Goal: Task Accomplishment & Management: Use online tool/utility

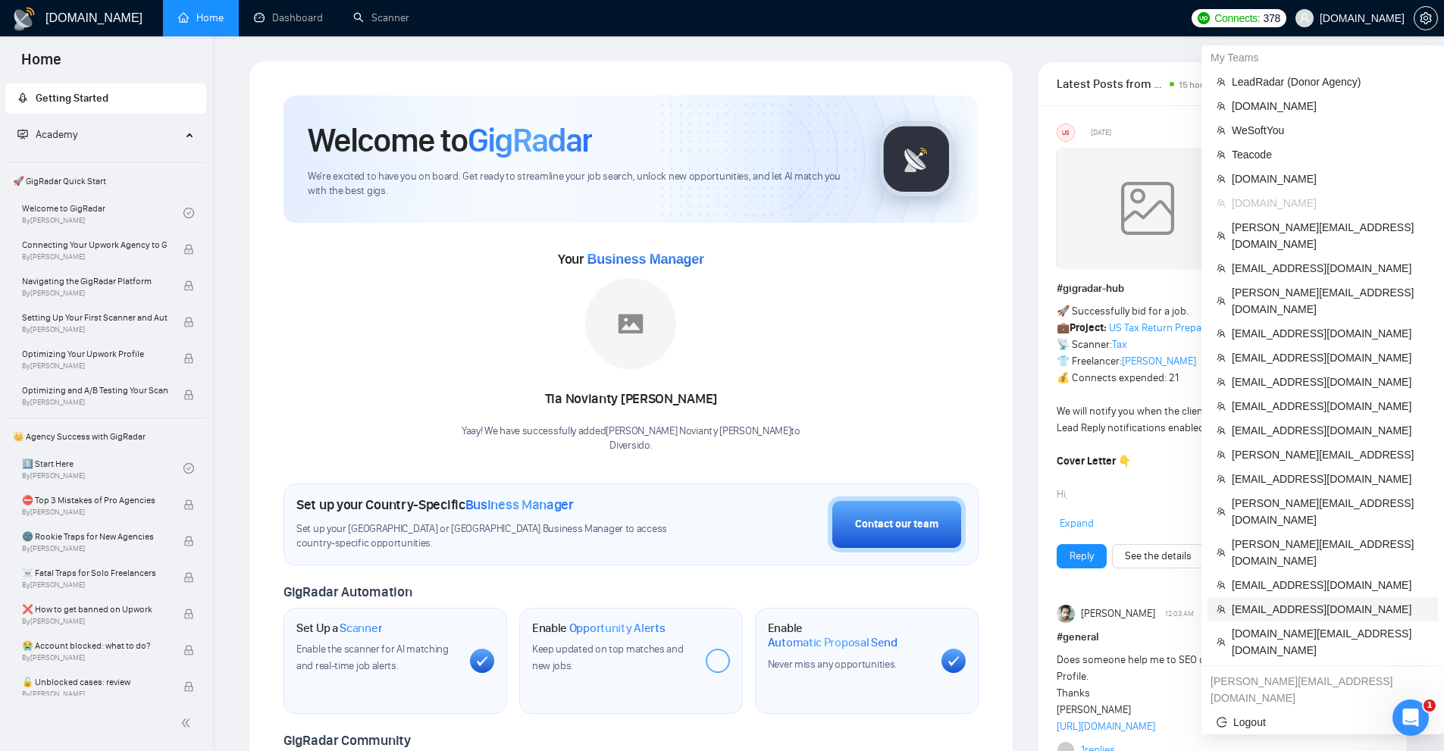
click at [1281, 601] on span "[EMAIL_ADDRESS][DOMAIN_NAME]" at bounding box center [1330, 609] width 197 height 17
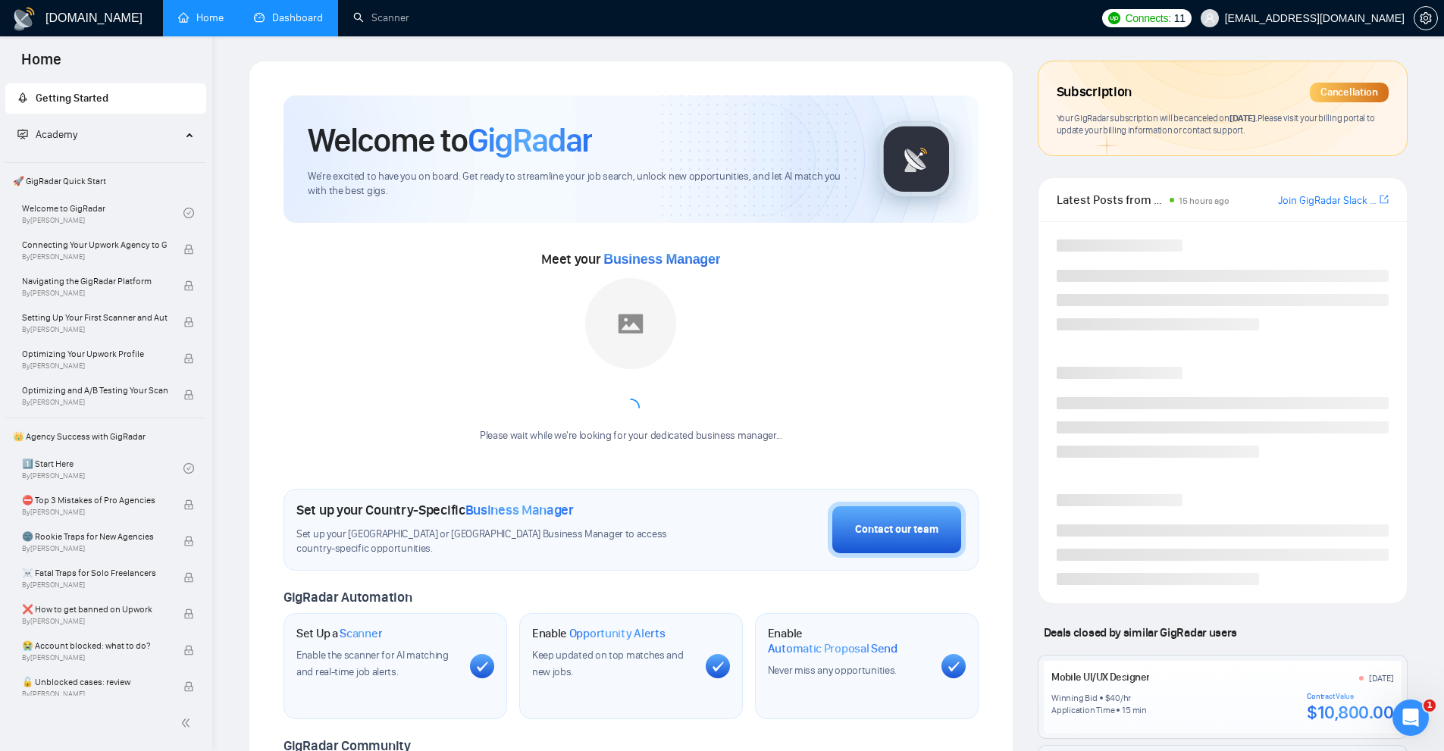
click at [316, 23] on link "Dashboard" at bounding box center [288, 17] width 69 height 13
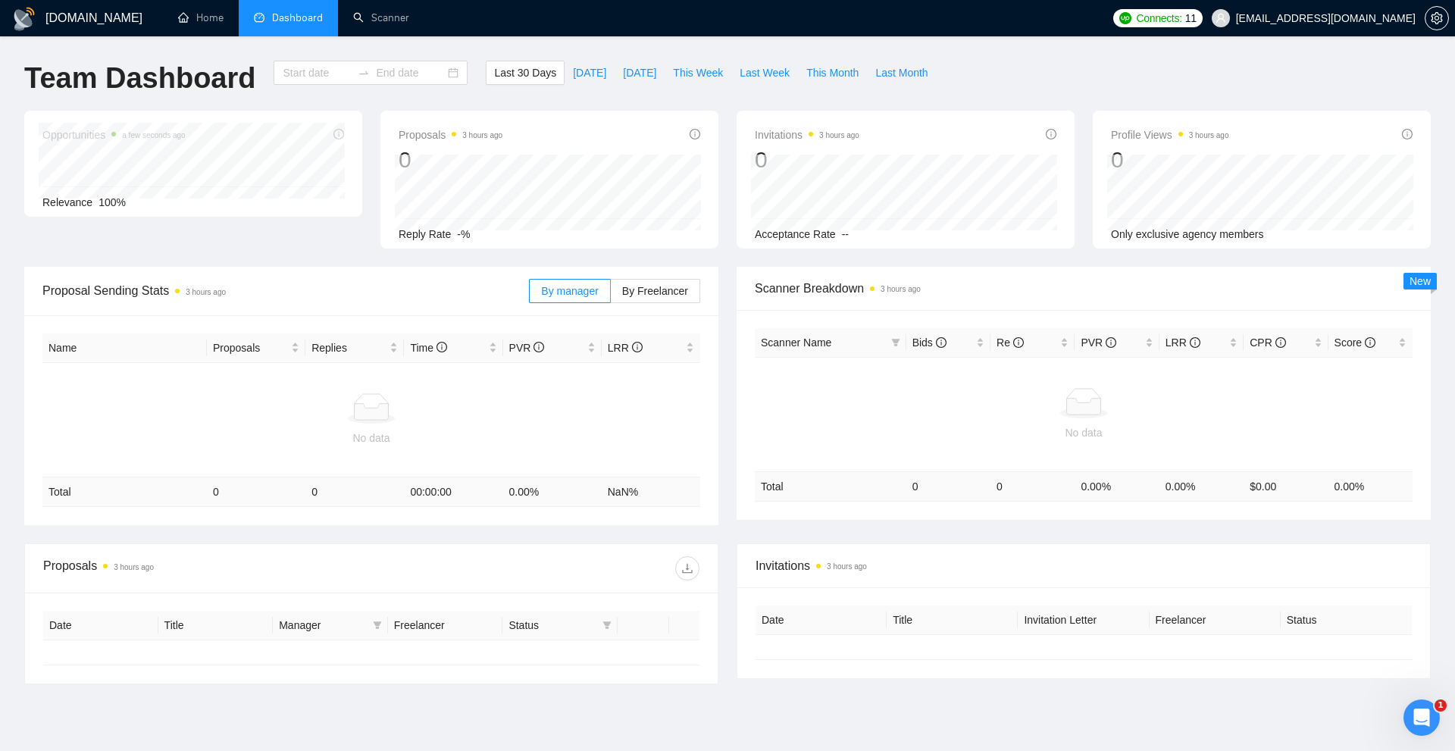
type input "[DATE]"
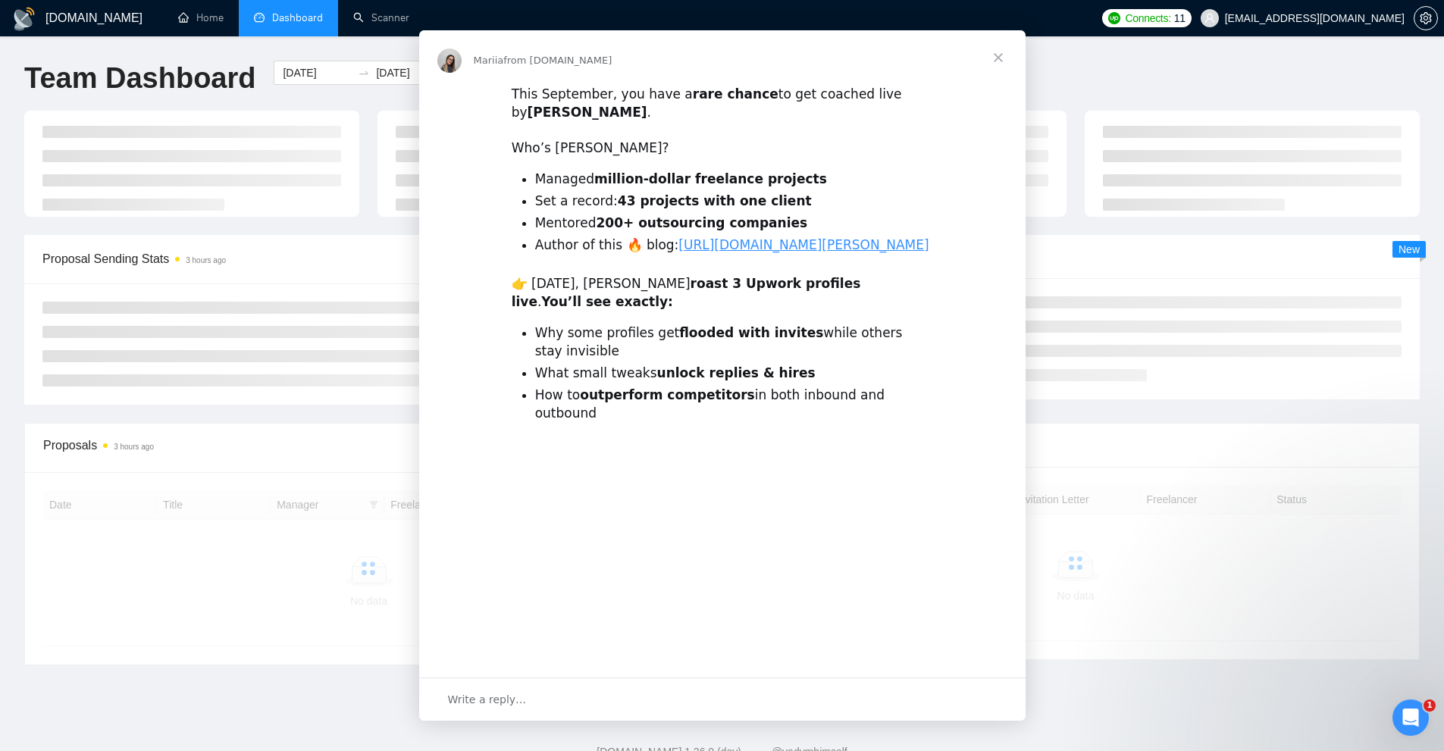
click at [209, 11] on div "Intercom messenger" at bounding box center [722, 375] width 1444 height 751
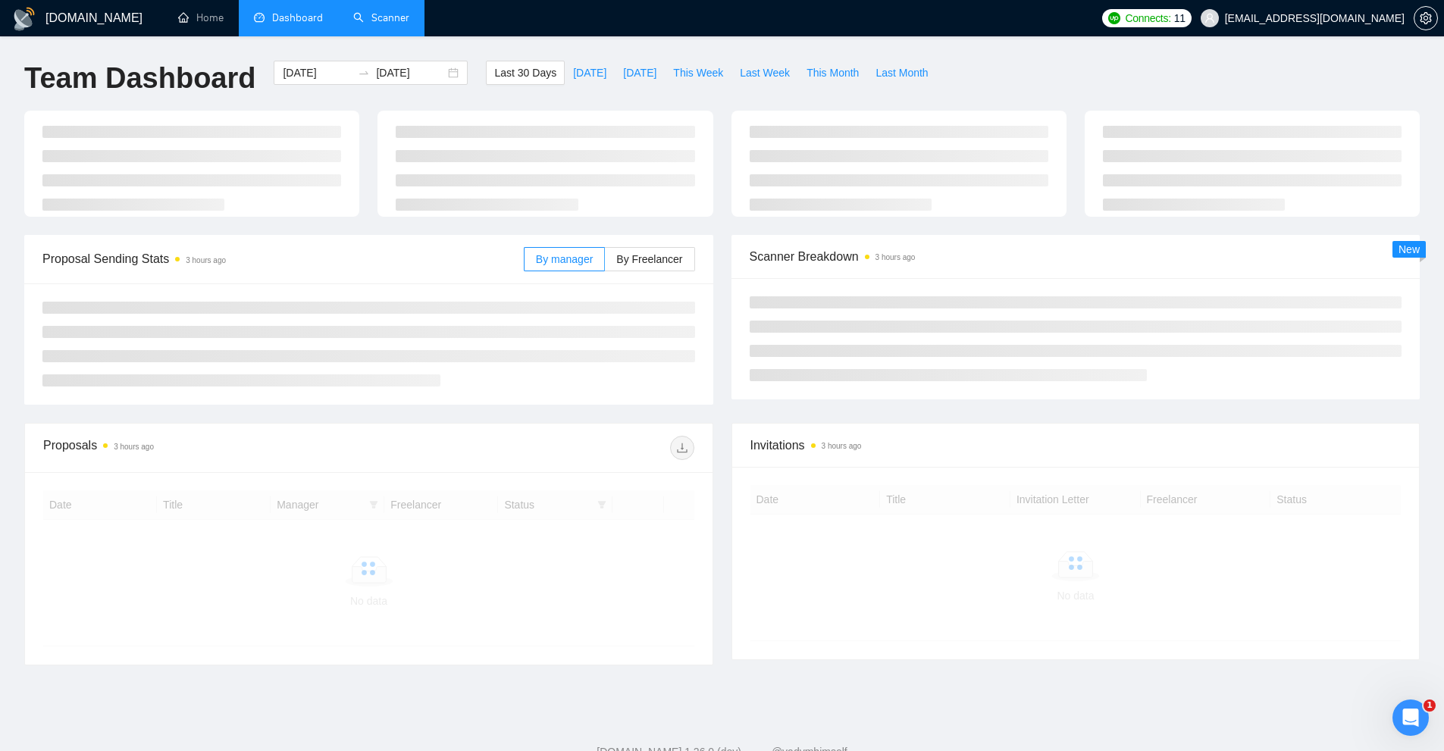
click at [379, 20] on link "Scanner" at bounding box center [381, 17] width 56 height 13
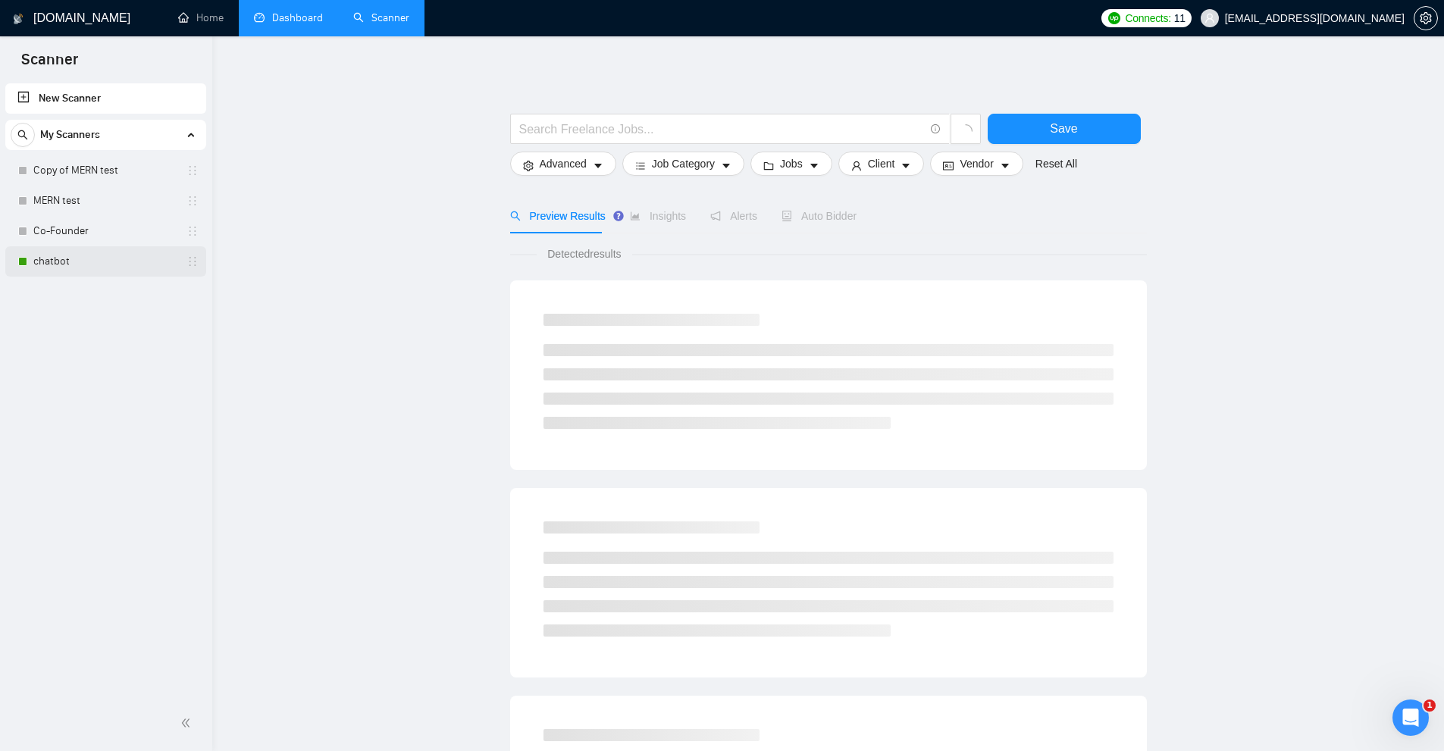
click at [67, 262] on link "chatbot" at bounding box center [105, 261] width 144 height 30
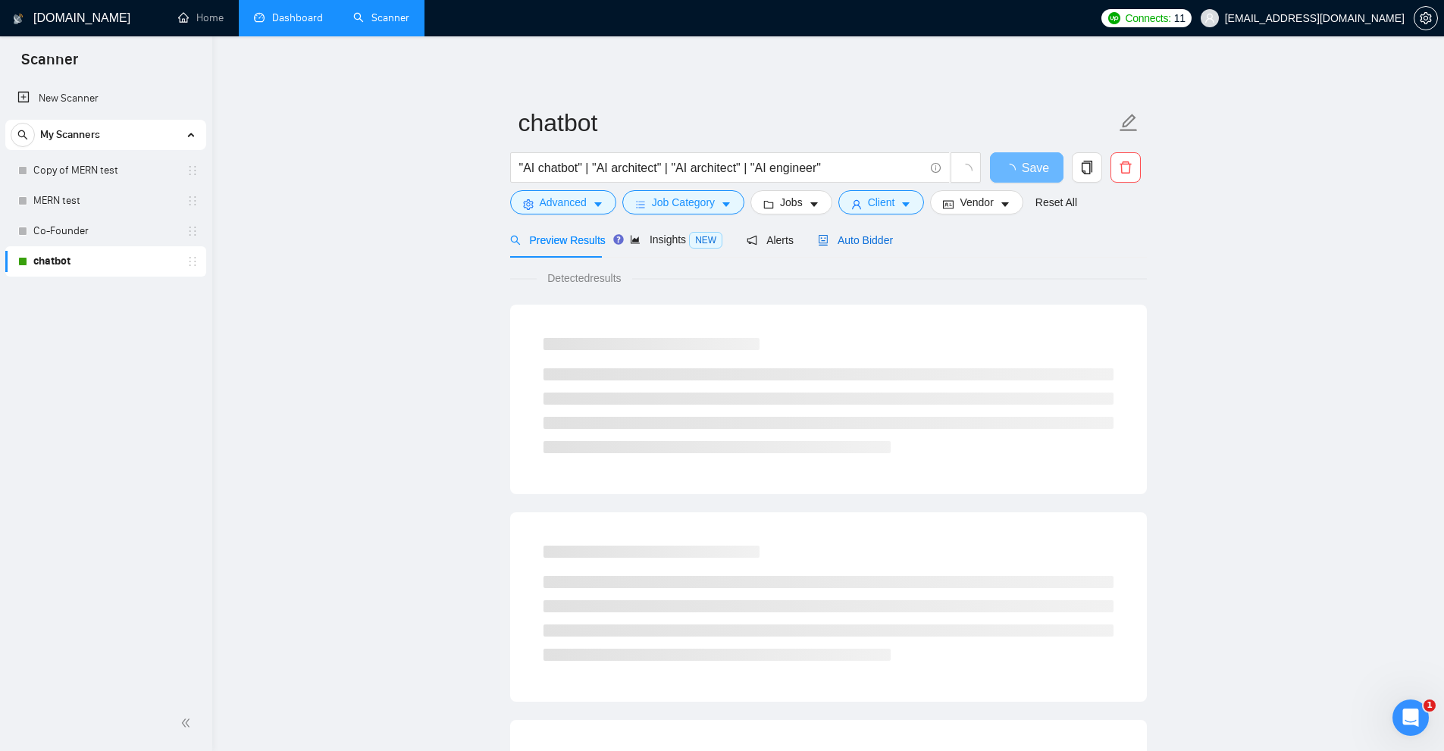
click at [835, 242] on span "Auto Bidder" at bounding box center [855, 240] width 75 height 12
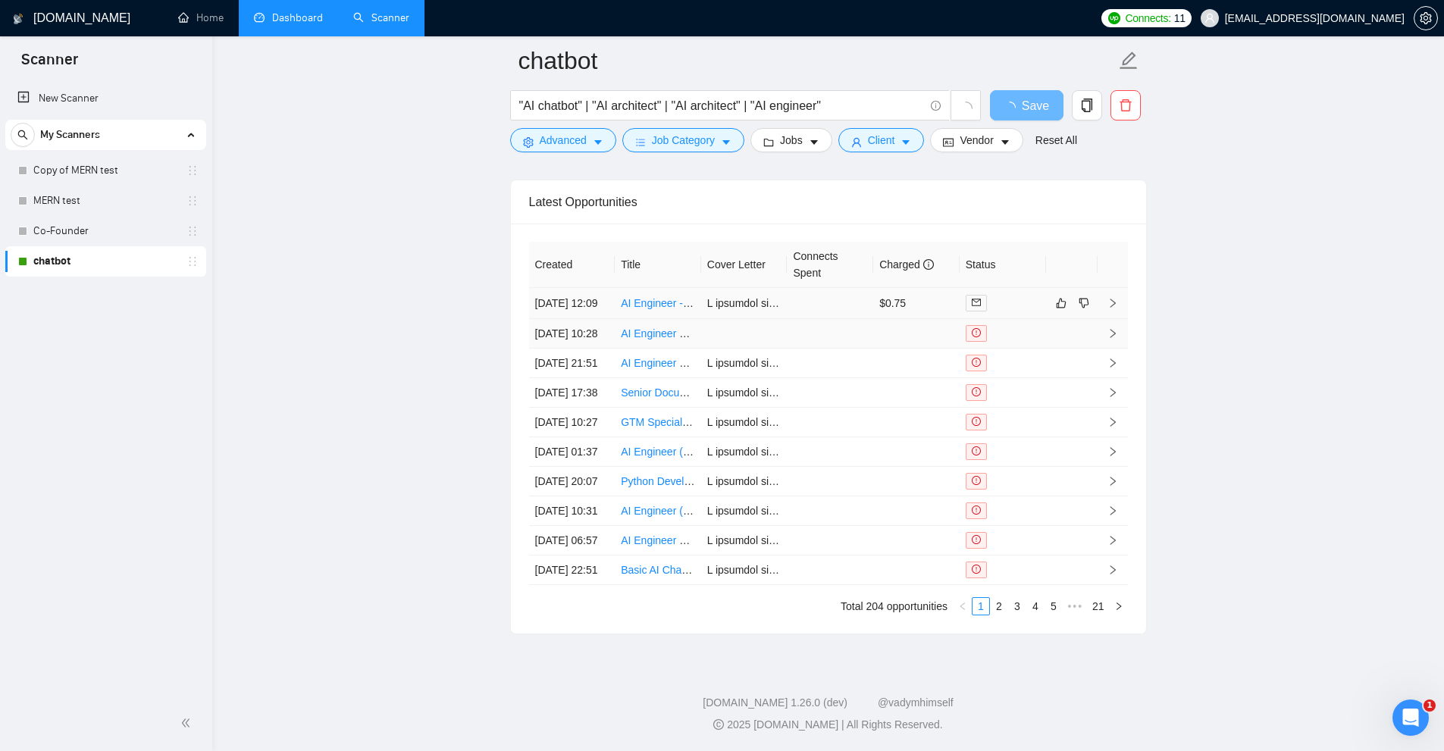
scroll to position [3704, 0]
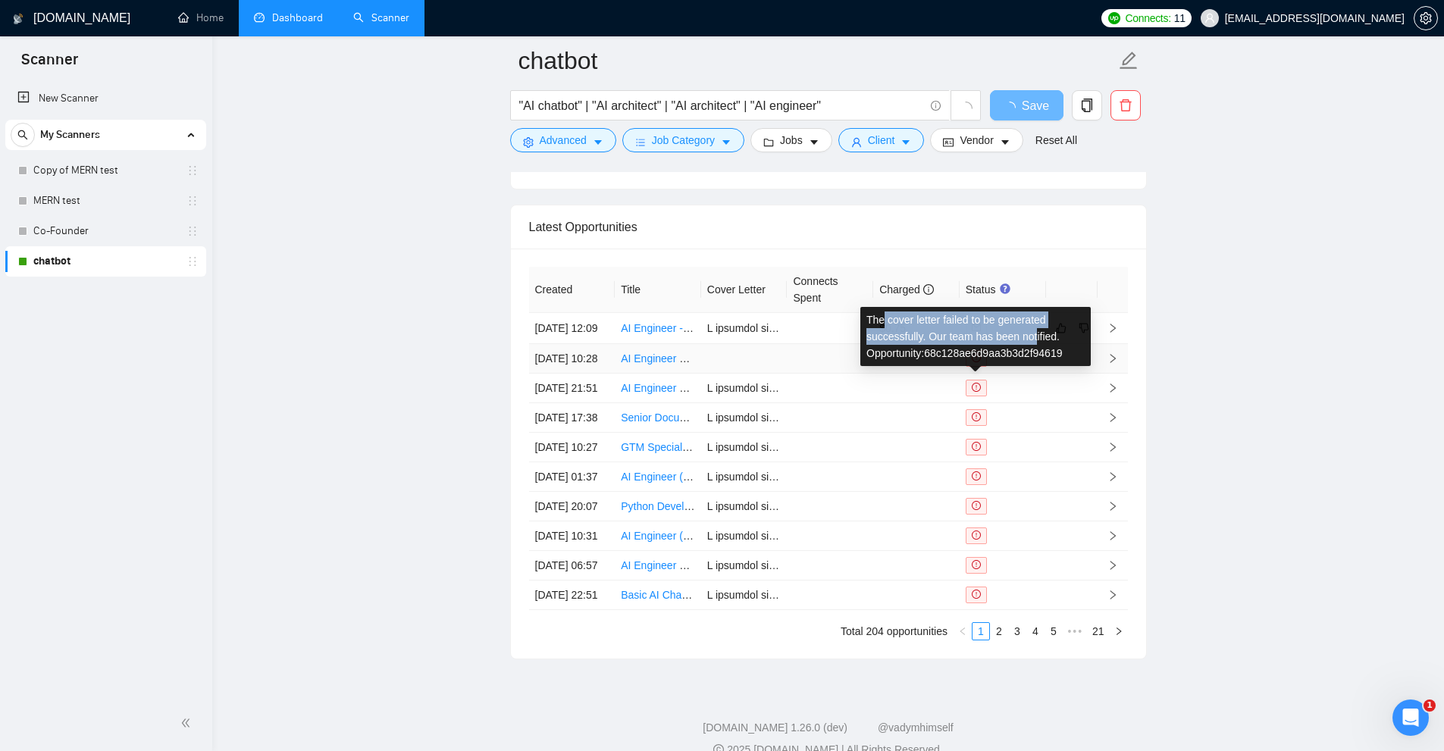
drag, startPoint x: 885, startPoint y: 322, endPoint x: 1035, endPoint y: 333, distance: 150.5
click at [1035, 333] on div "The cover letter failed to be generated successfully. Our team has been notifie…" at bounding box center [975, 336] width 230 height 59
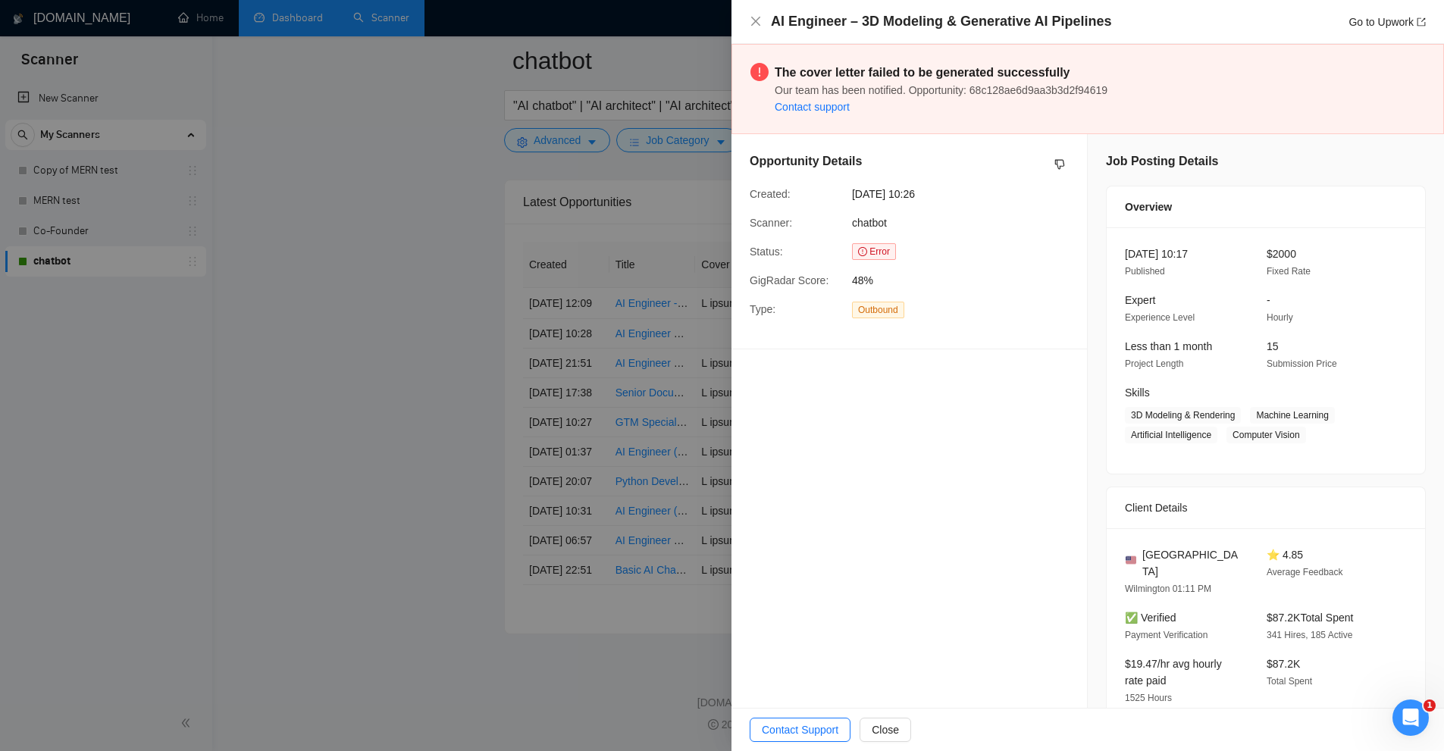
scroll to position [379, 0]
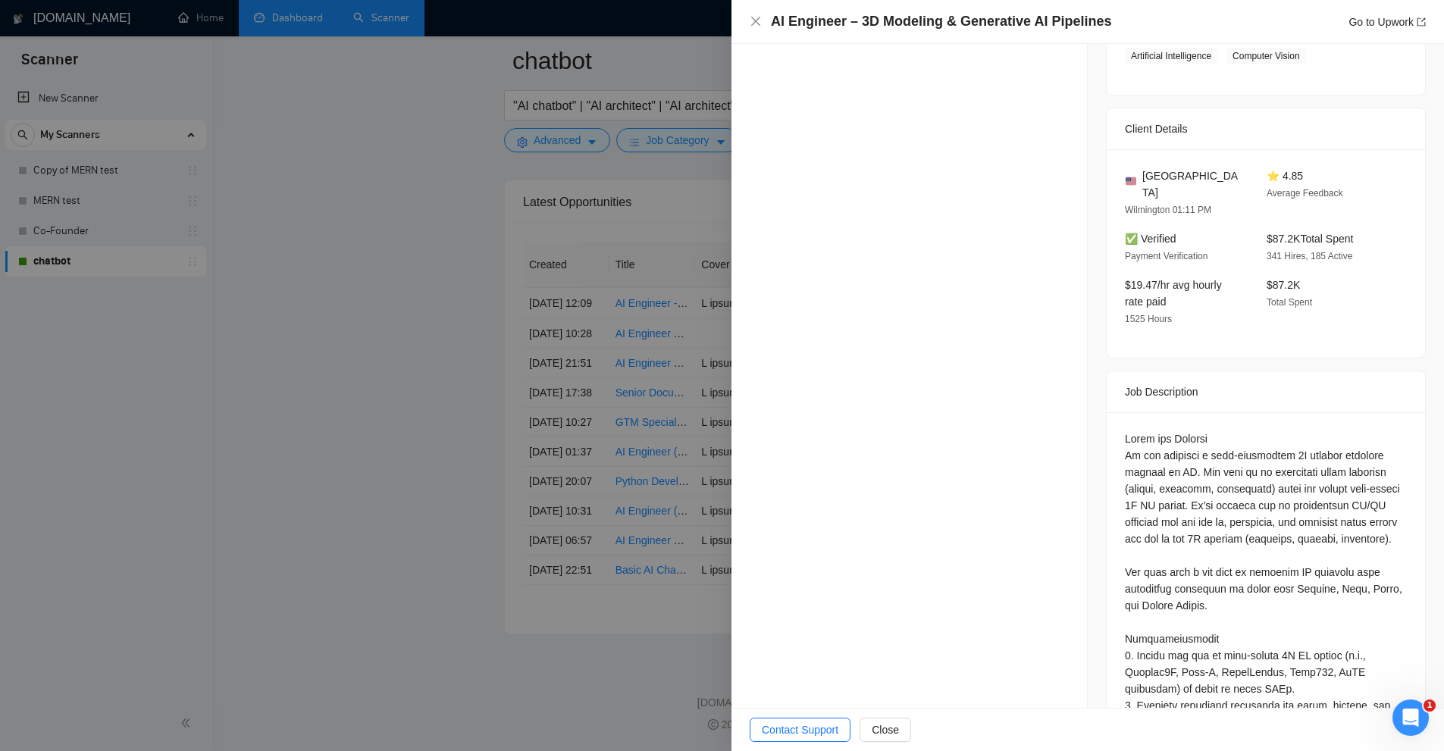
drag, startPoint x: 620, startPoint y: 211, endPoint x: 635, endPoint y: 220, distance: 17.7
click at [621, 214] on div at bounding box center [722, 375] width 1444 height 751
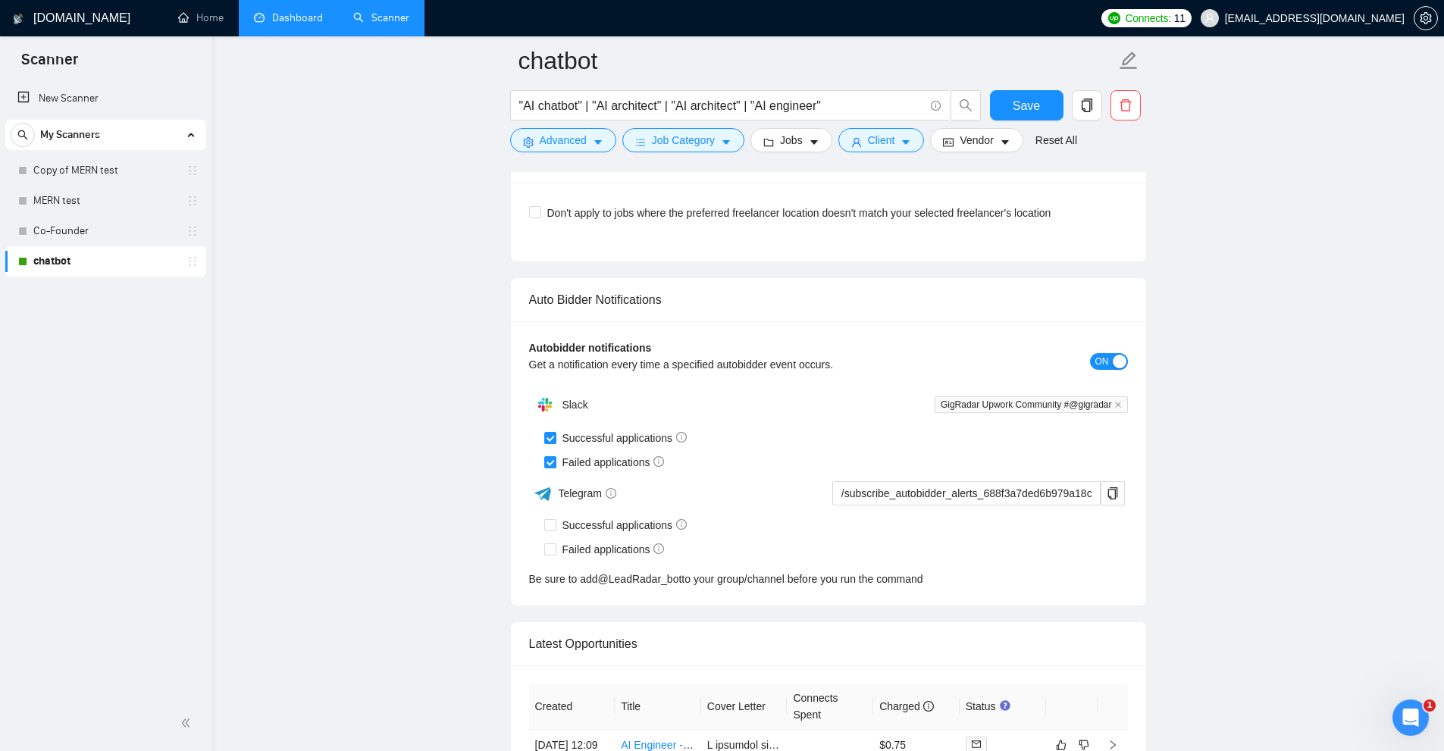
scroll to position [3652, 0]
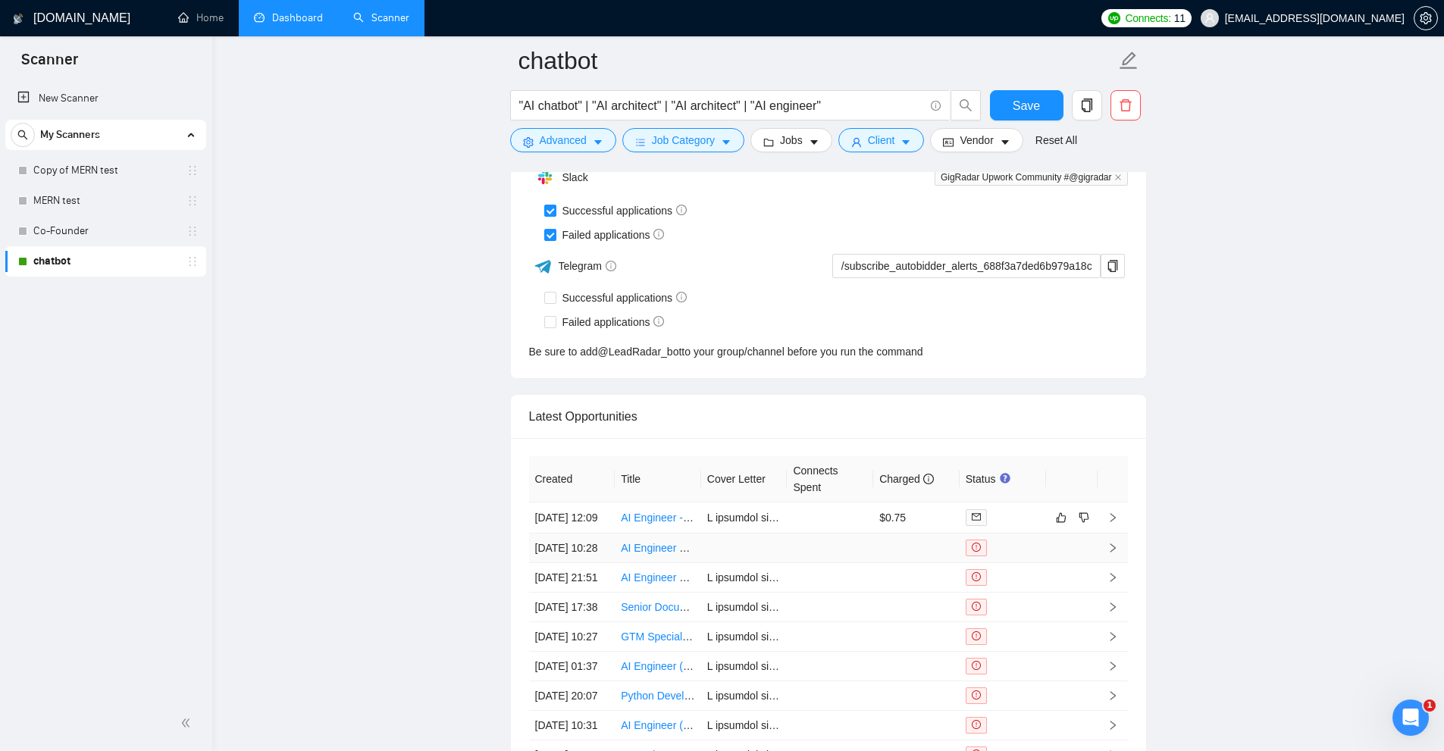
click at [782, 563] on td at bounding box center [744, 549] width 86 height 30
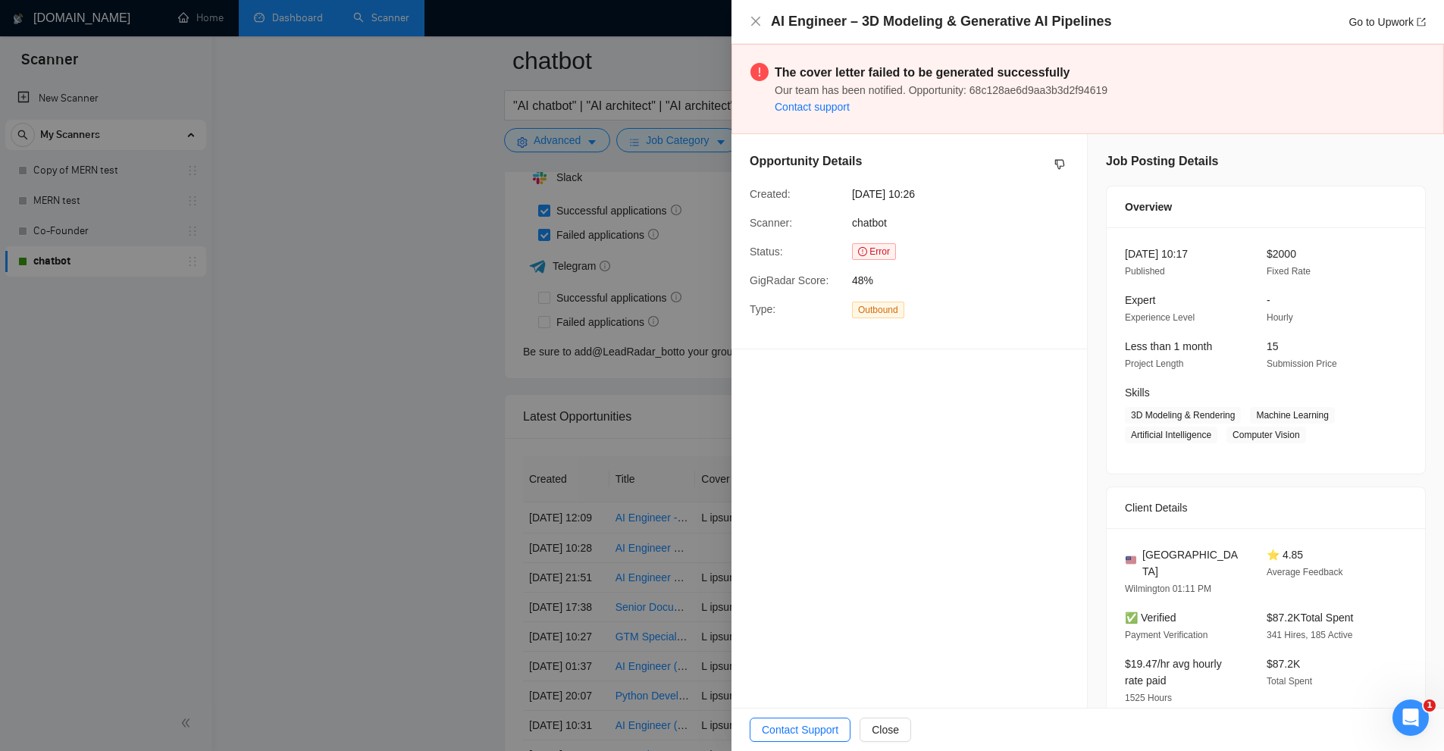
click at [907, 96] on span "Our team has been notified. Opportunity: 68c128ae6d9aa3b3d2f94619" at bounding box center [941, 90] width 333 height 12
drag, startPoint x: 925, startPoint y: 94, endPoint x: 969, endPoint y: 93, distance: 44.0
click at [966, 94] on span "Our team has been notified. Opportunity: 68c128ae6d9aa3b3d2f94619" at bounding box center [941, 90] width 333 height 12
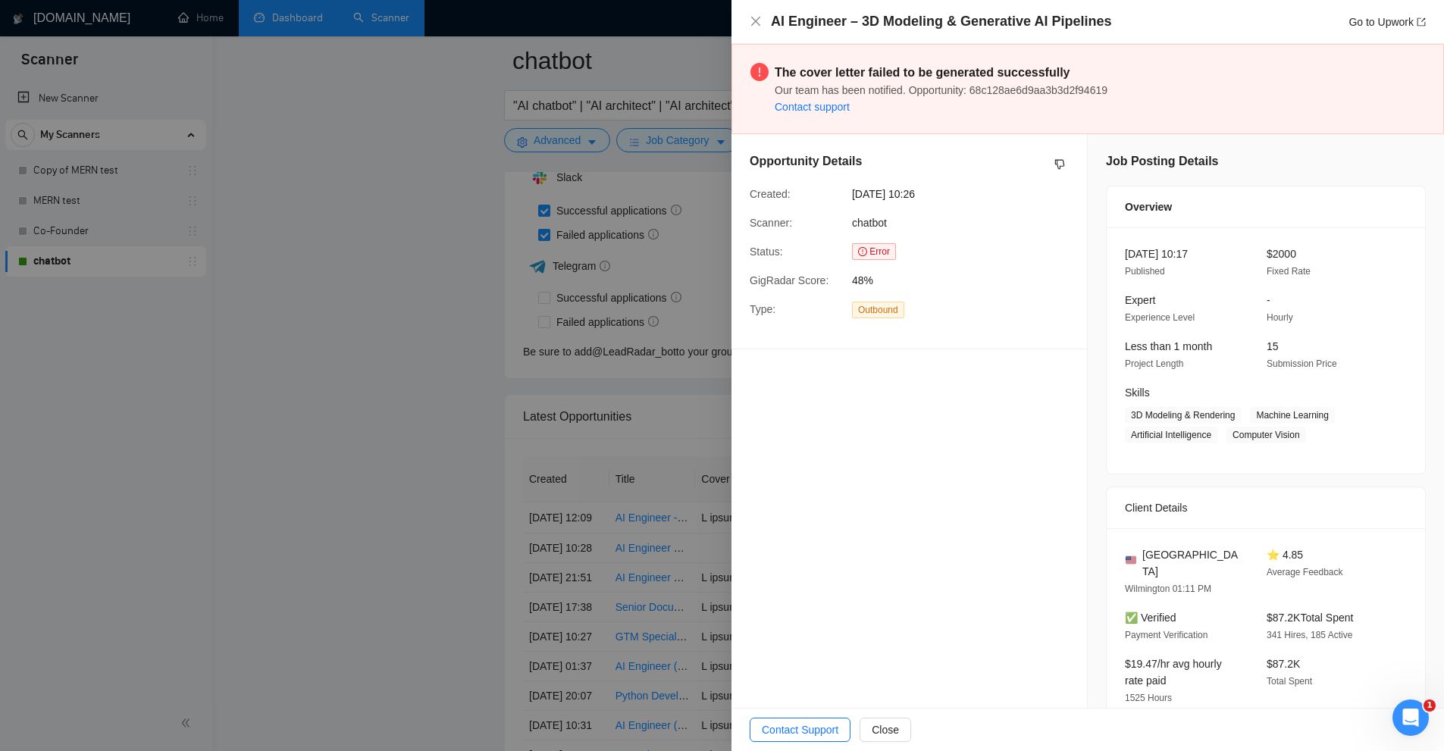
click at [587, 257] on div at bounding box center [722, 375] width 1444 height 751
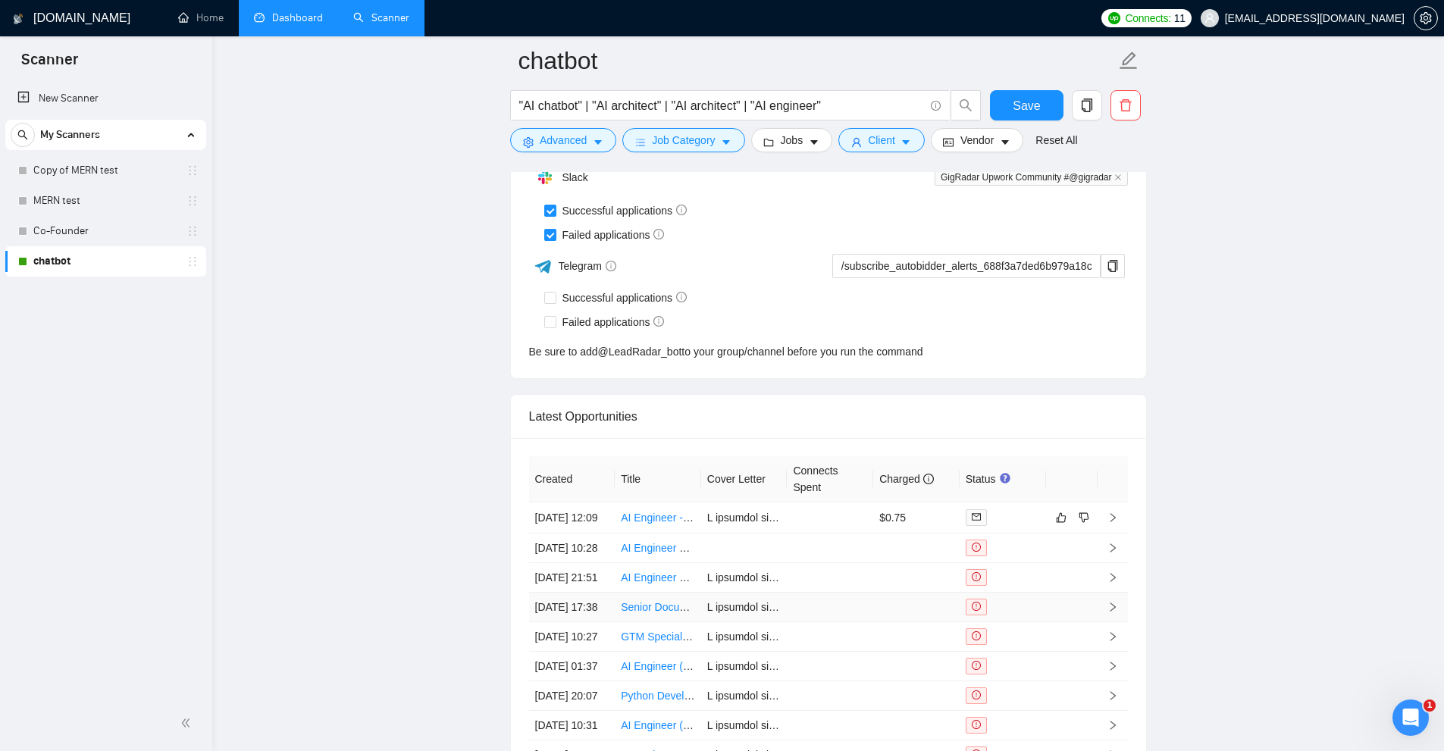
scroll to position [3804, 0]
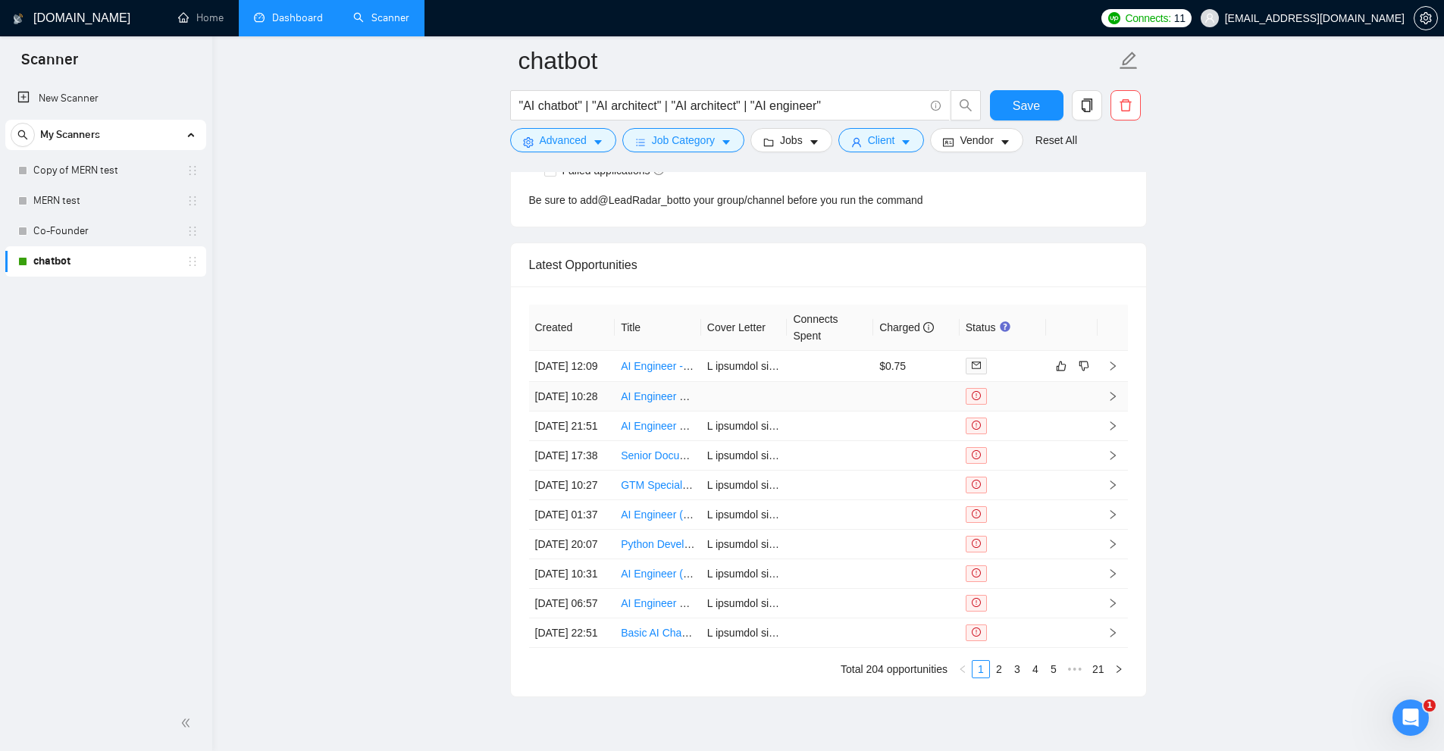
click at [831, 412] on td at bounding box center [830, 397] width 86 height 30
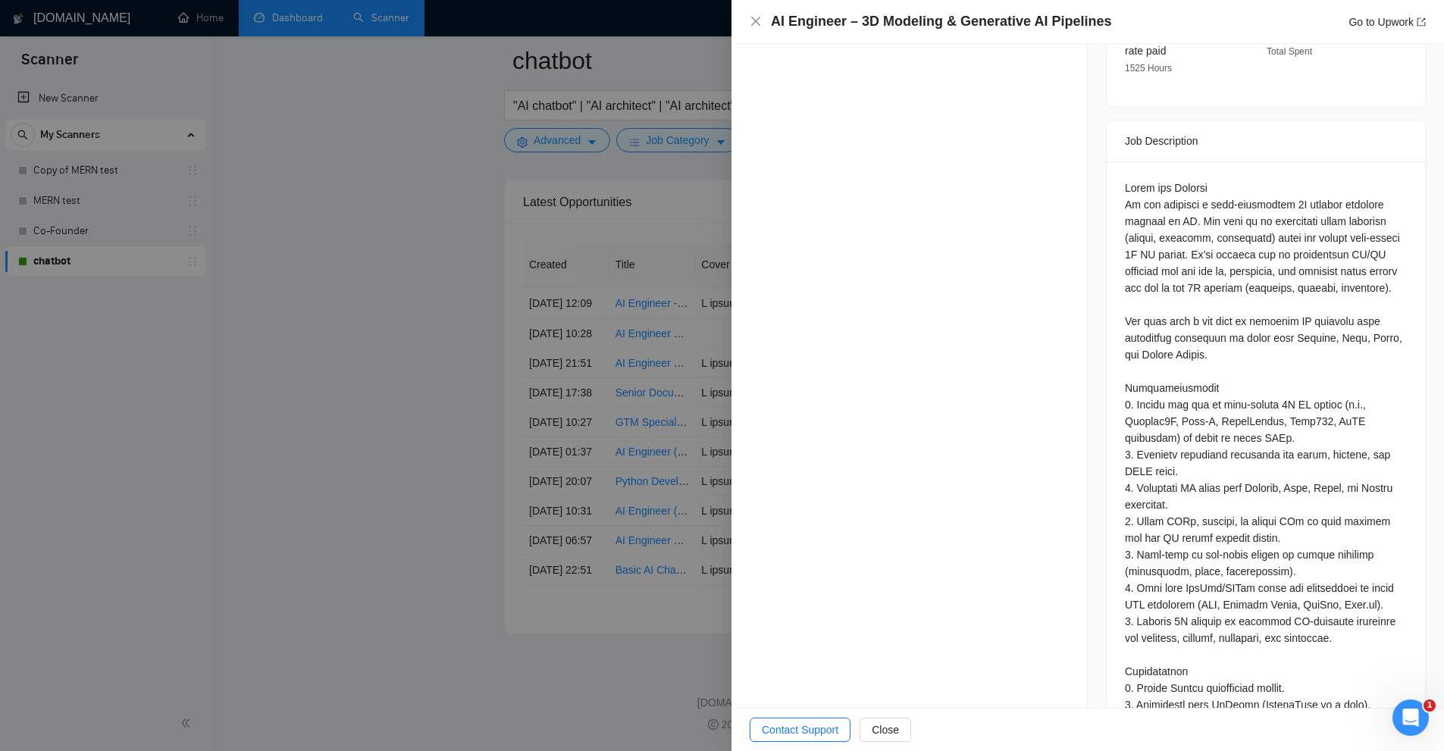
scroll to position [554, 0]
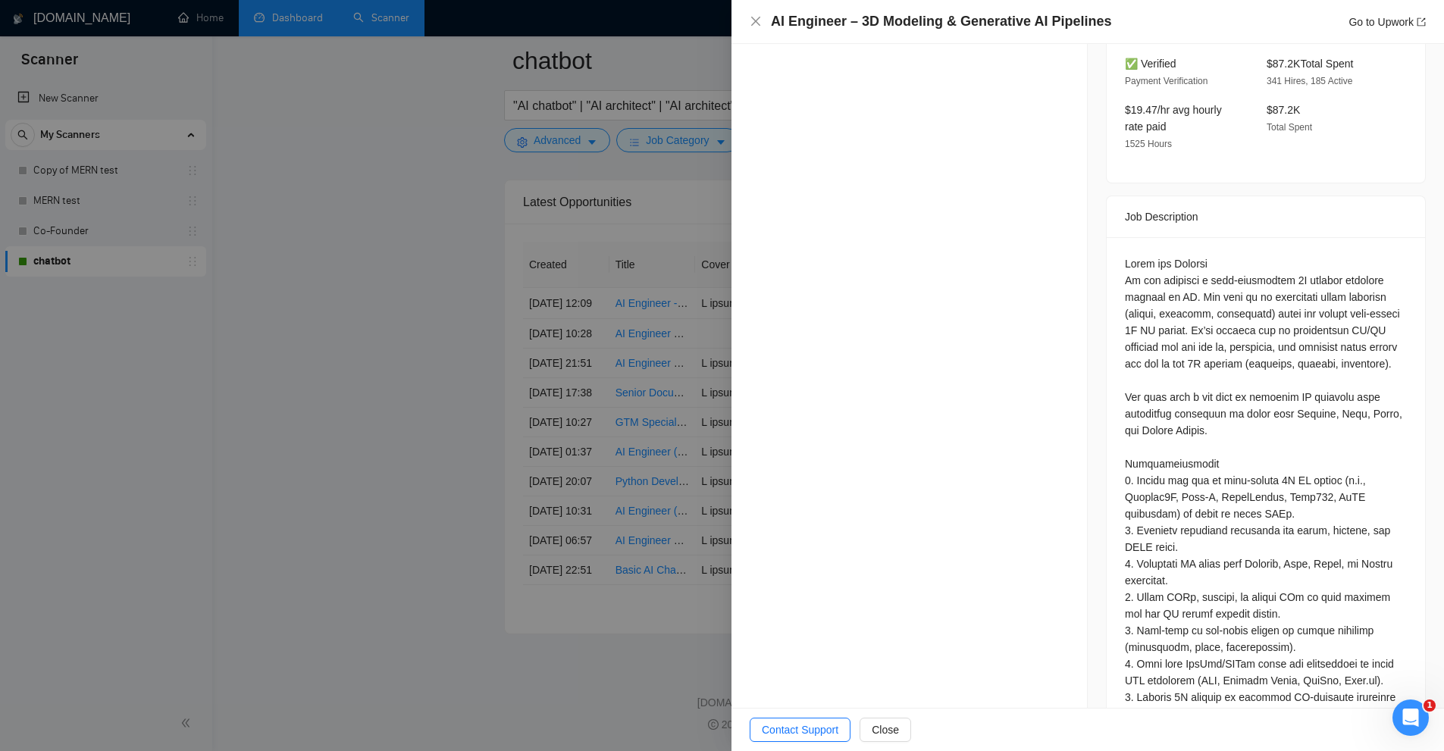
click at [1096, 443] on div "Job Posting Details Overview [DATE] 10:17 Published $2000 Fixed Rate Expert Exp…" at bounding box center [1266, 289] width 356 height 1419
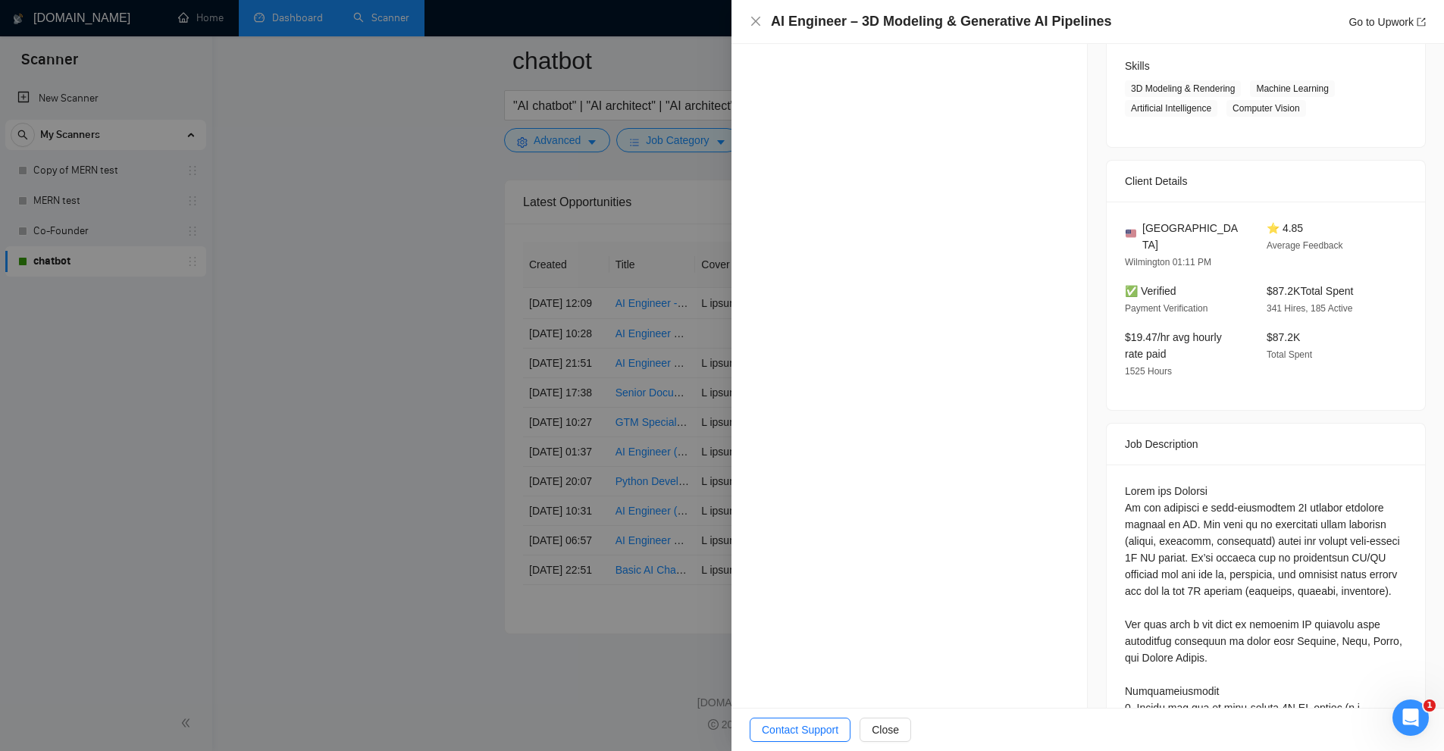
scroll to position [0, 0]
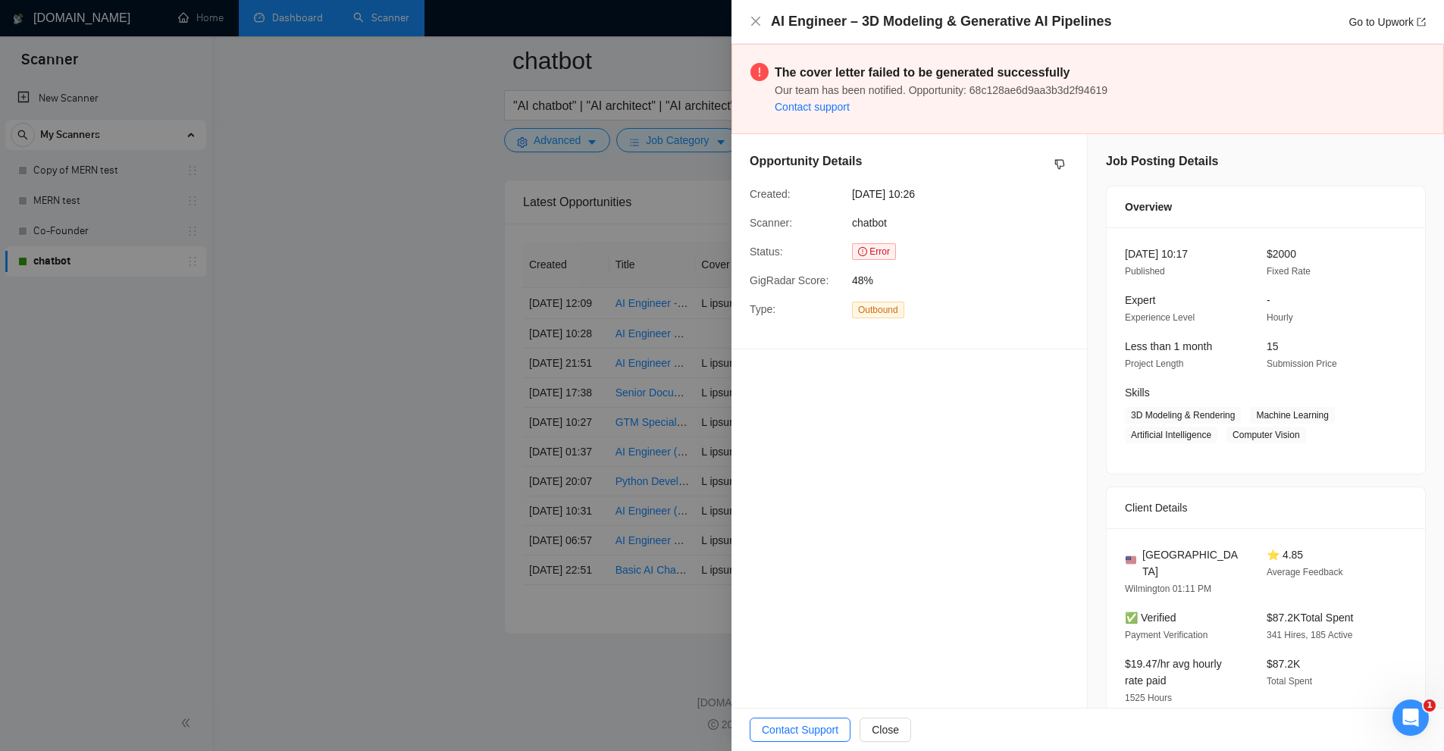
click at [471, 328] on div at bounding box center [722, 375] width 1444 height 751
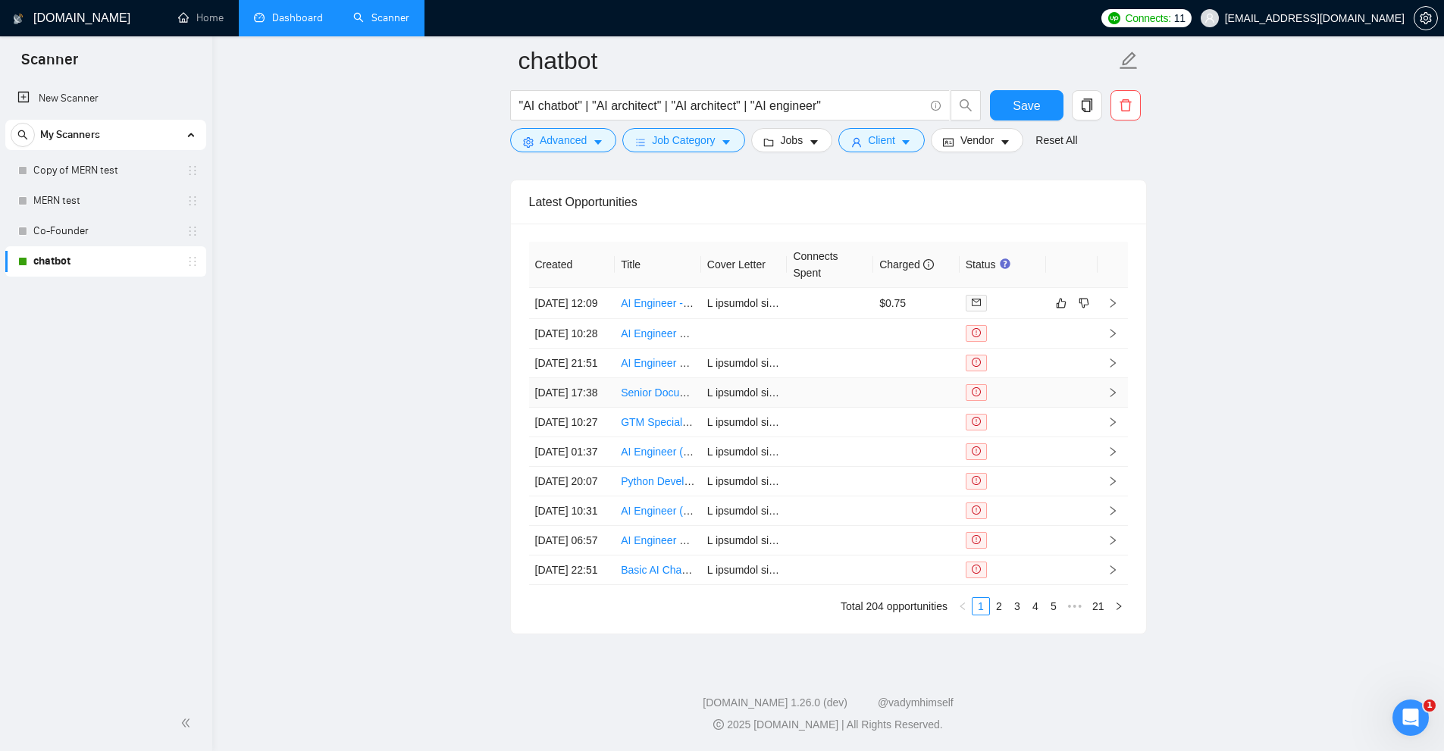
click at [843, 378] on td at bounding box center [830, 393] width 86 height 30
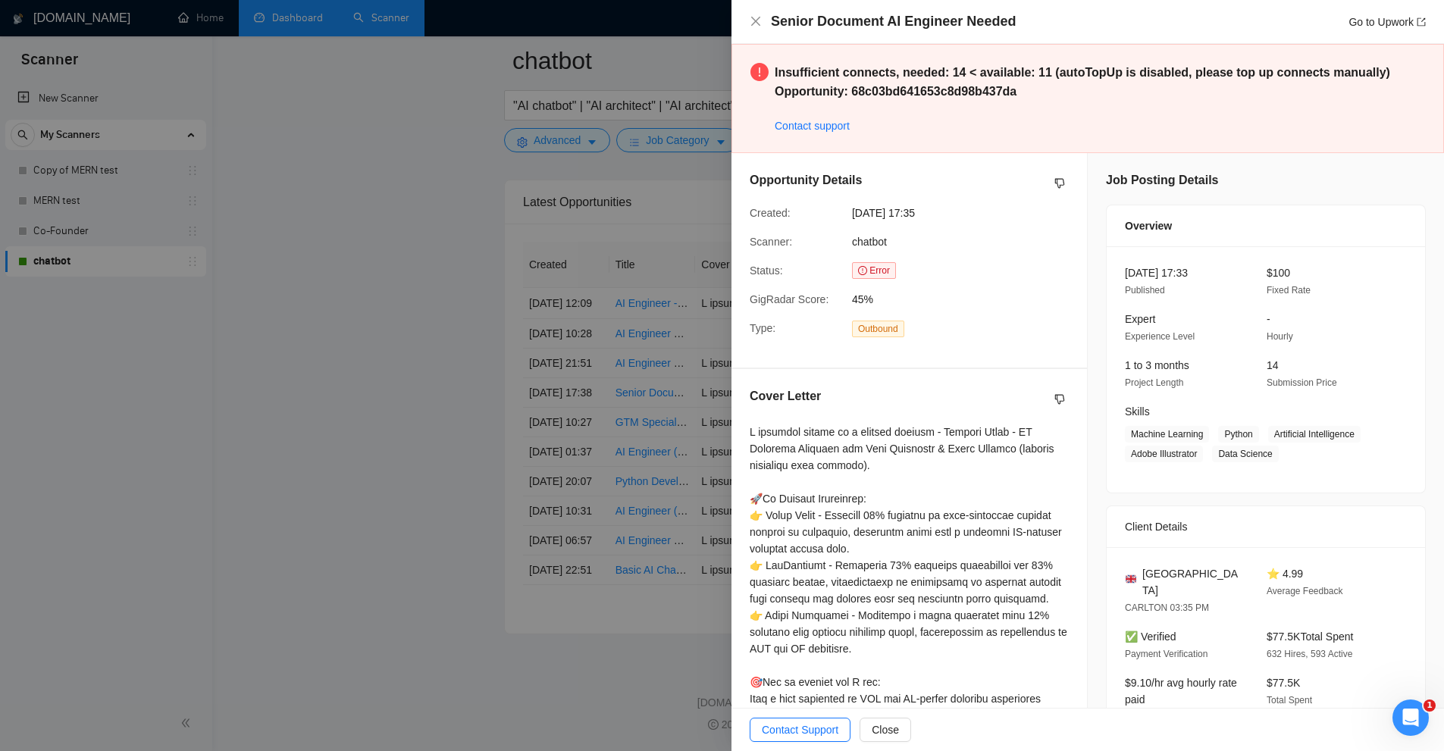
click at [505, 322] on div at bounding box center [722, 375] width 1444 height 751
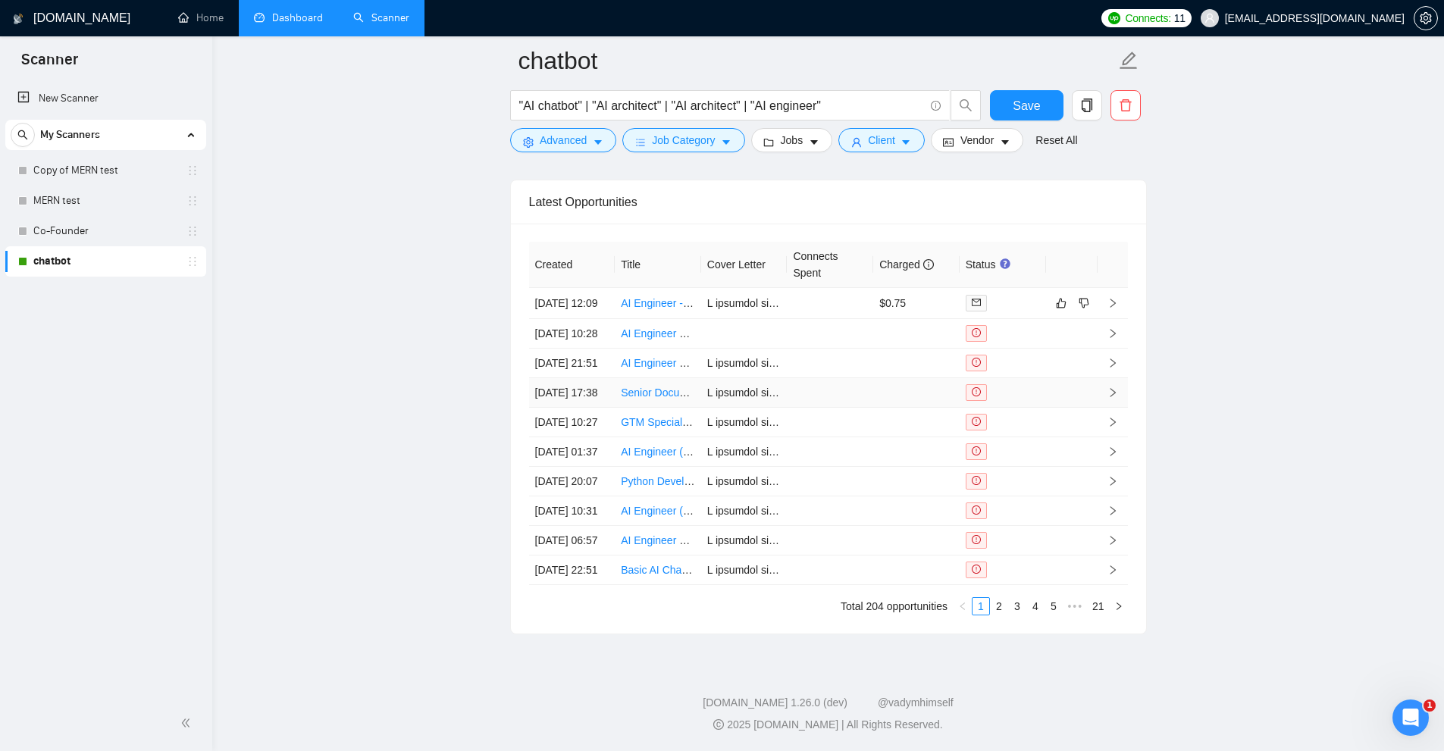
scroll to position [3804, 0]
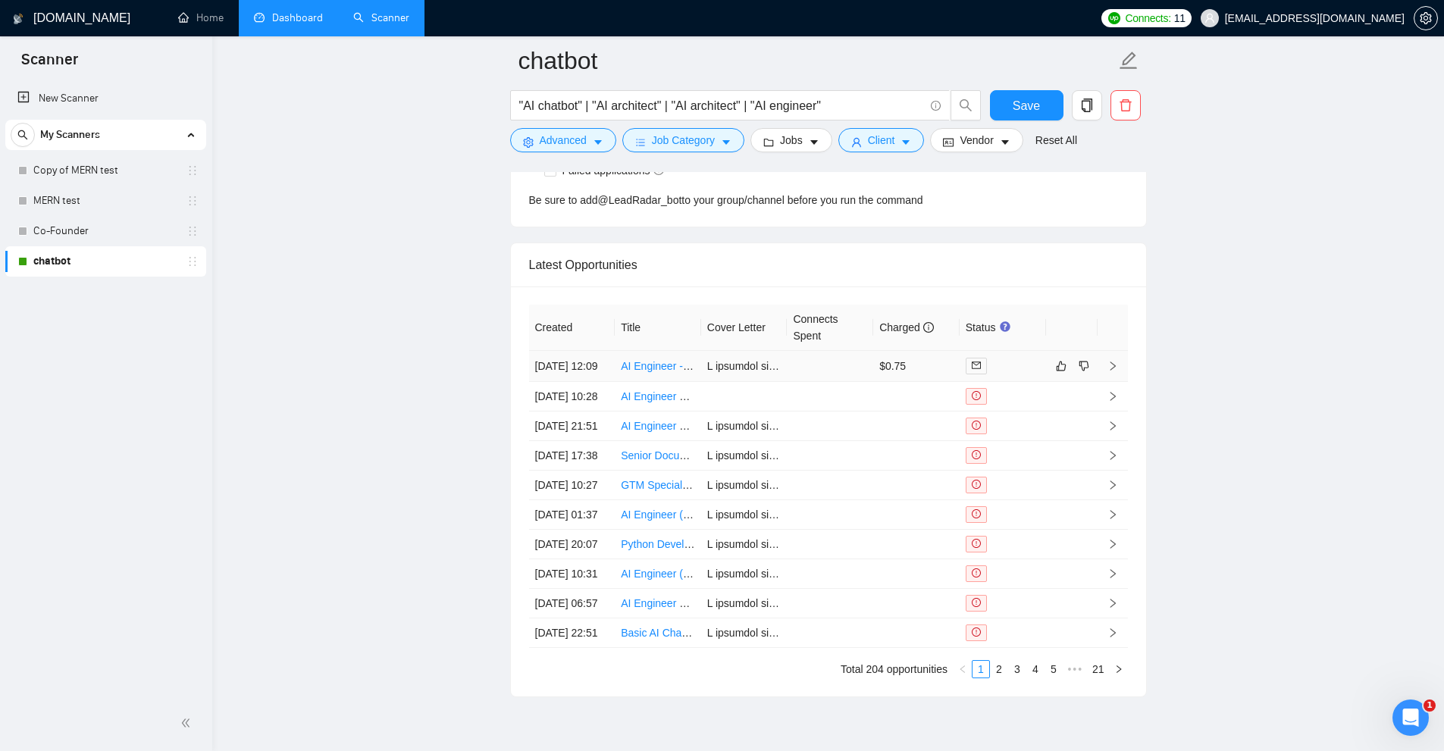
click at [807, 377] on td at bounding box center [830, 366] width 86 height 31
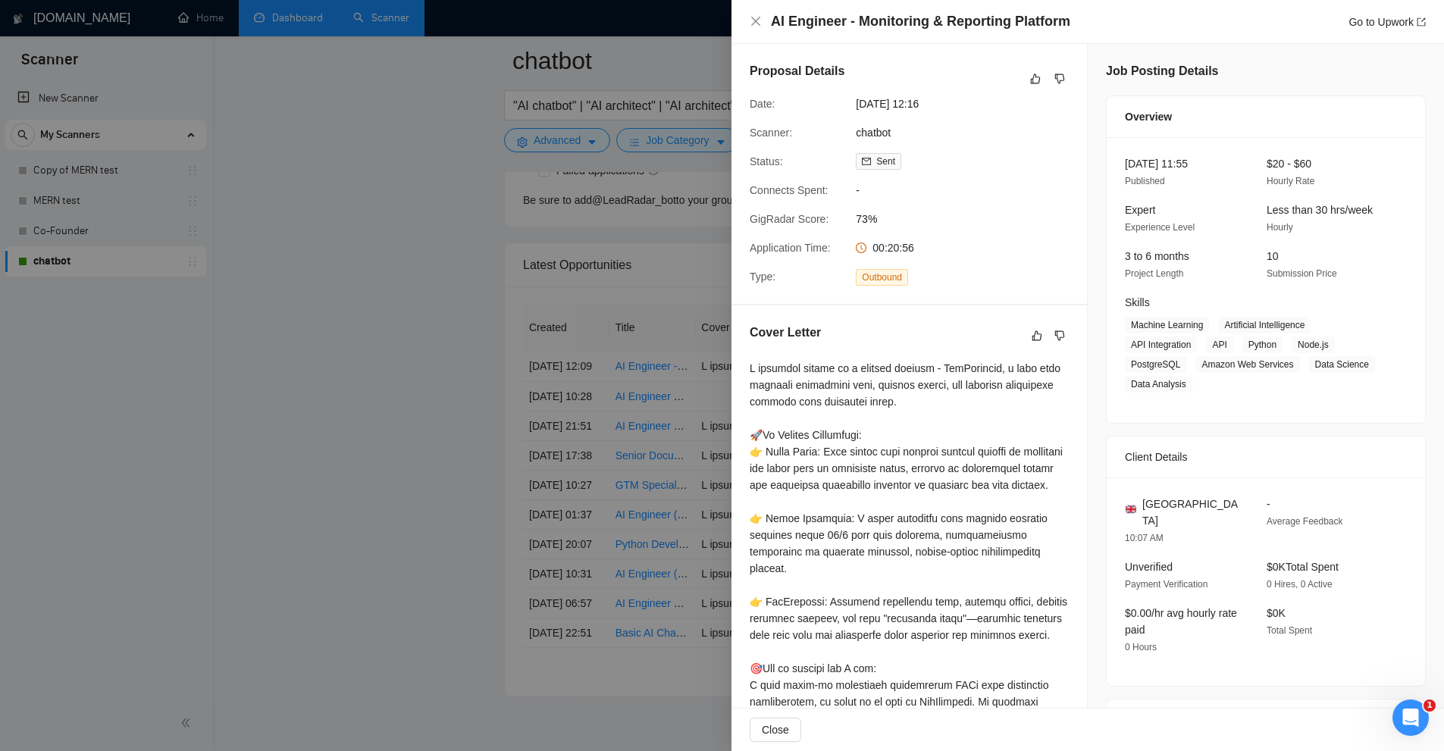
scroll to position [758, 0]
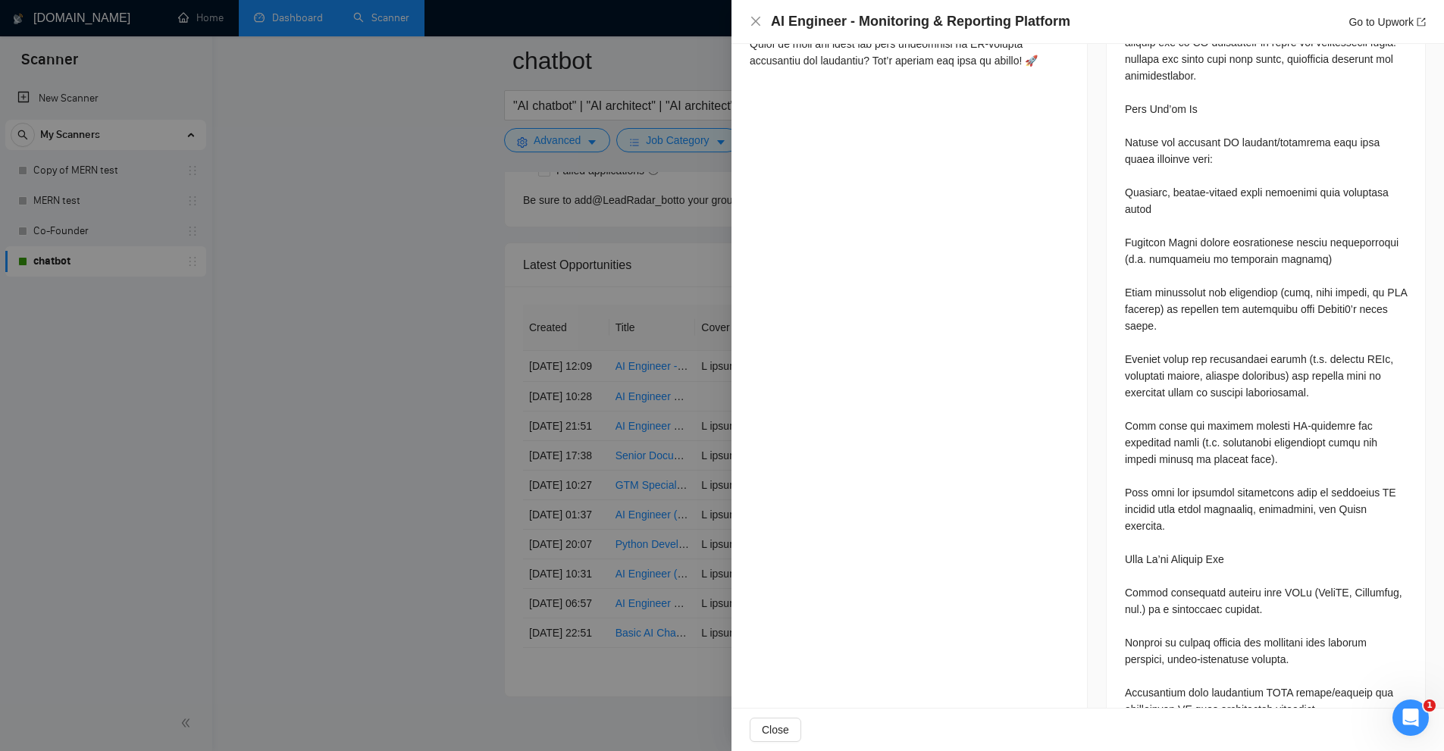
click at [843, 362] on div "Proposal Details Date: [DATE] 12:16 Scanner: chatbot Status: Sent Connects Spen…" at bounding box center [909, 182] width 356 height 1792
click at [565, 312] on div at bounding box center [722, 375] width 1444 height 751
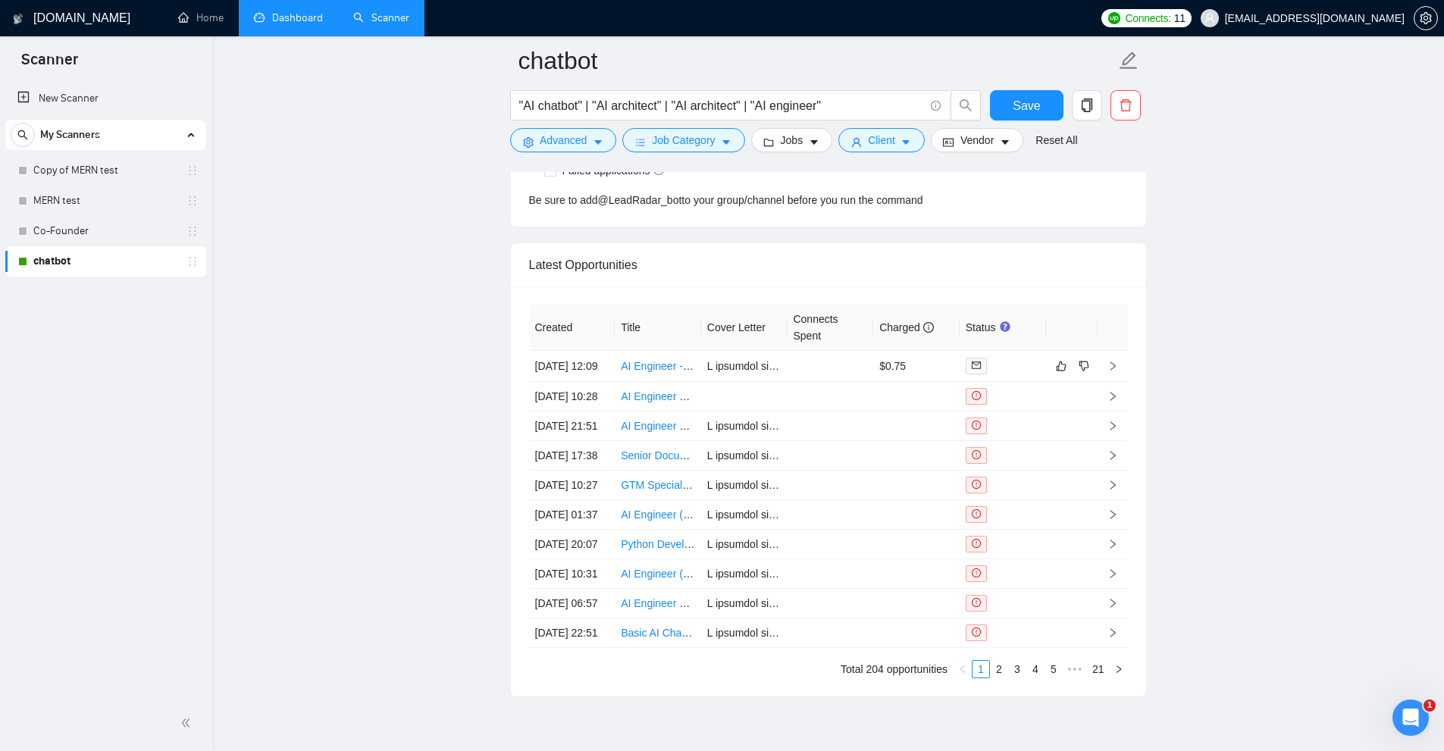
click at [312, 24] on link "Dashboard" at bounding box center [288, 17] width 69 height 13
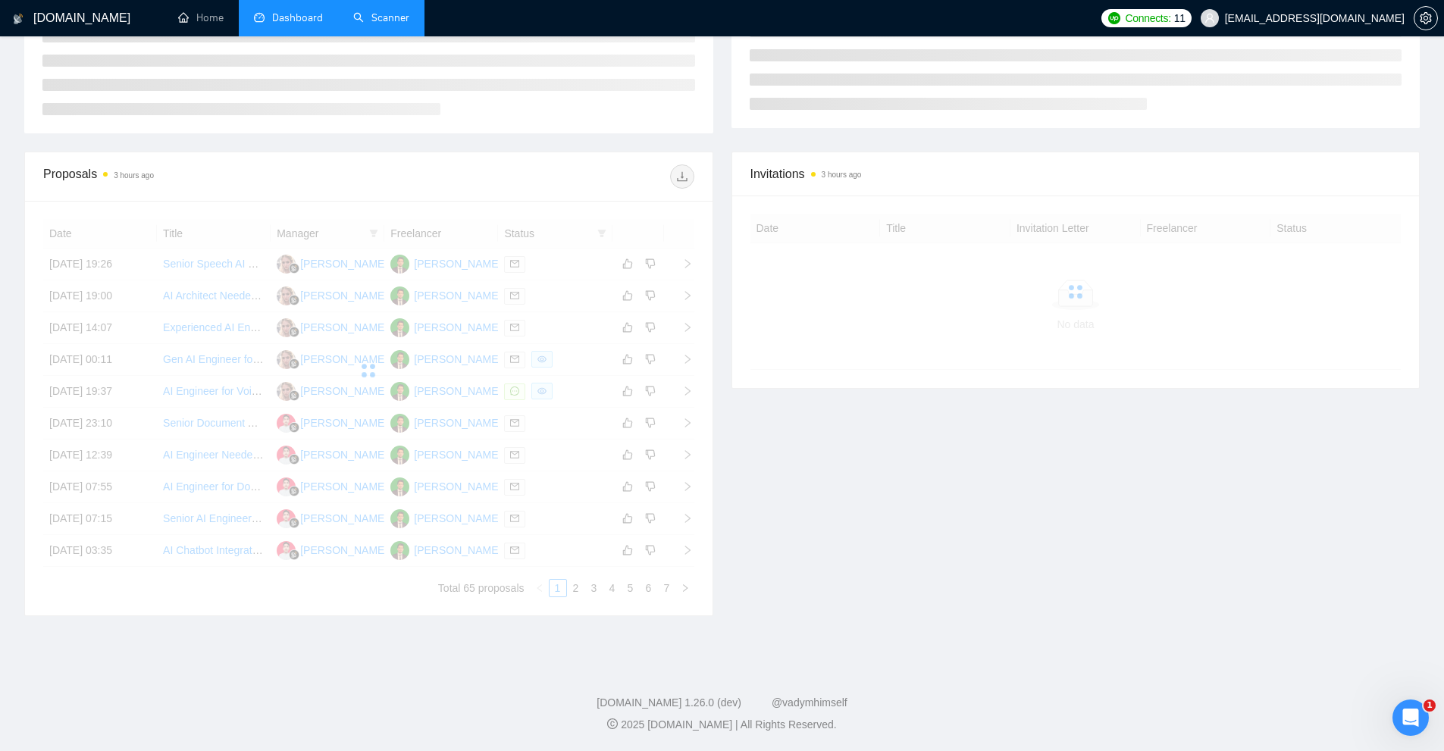
scroll to position [110, 0]
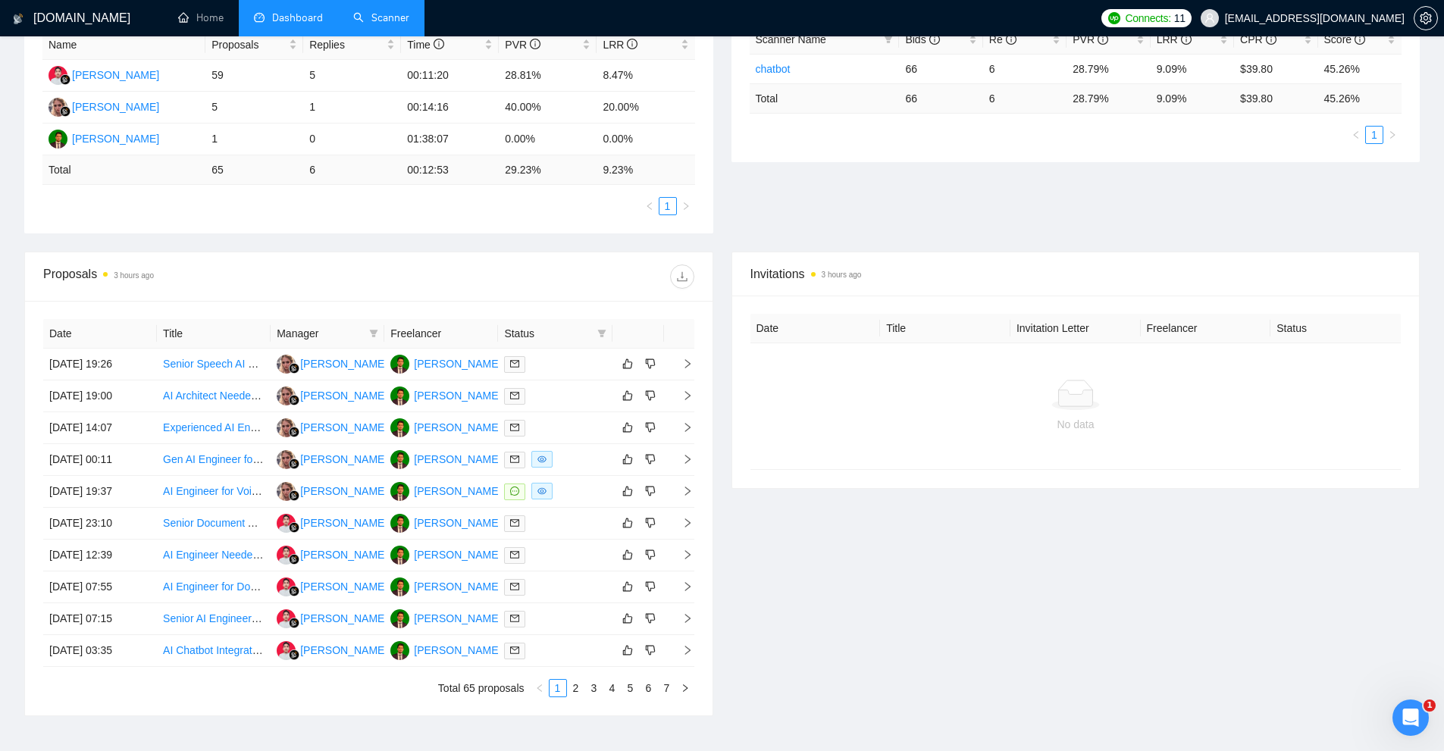
scroll to position [110, 0]
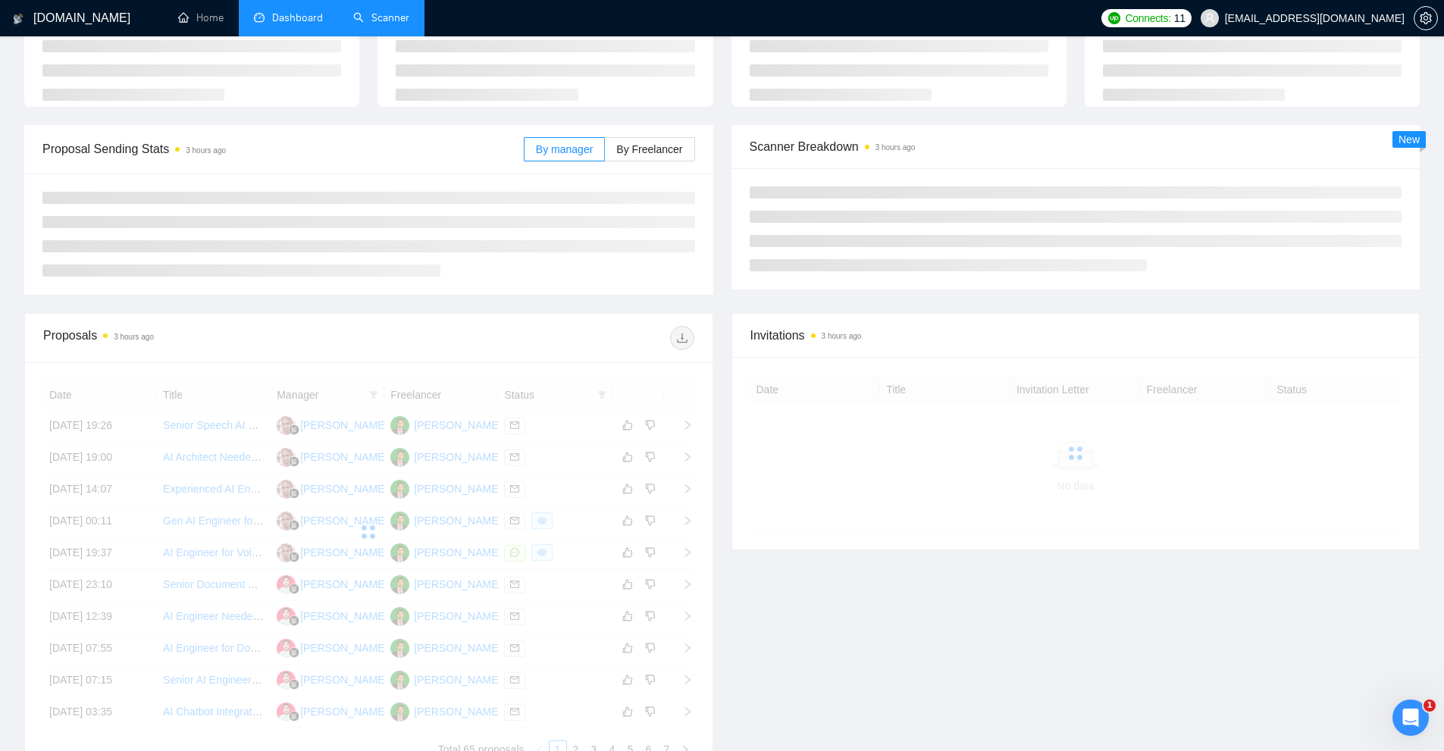
click at [395, 16] on link "Scanner" at bounding box center [381, 17] width 56 height 13
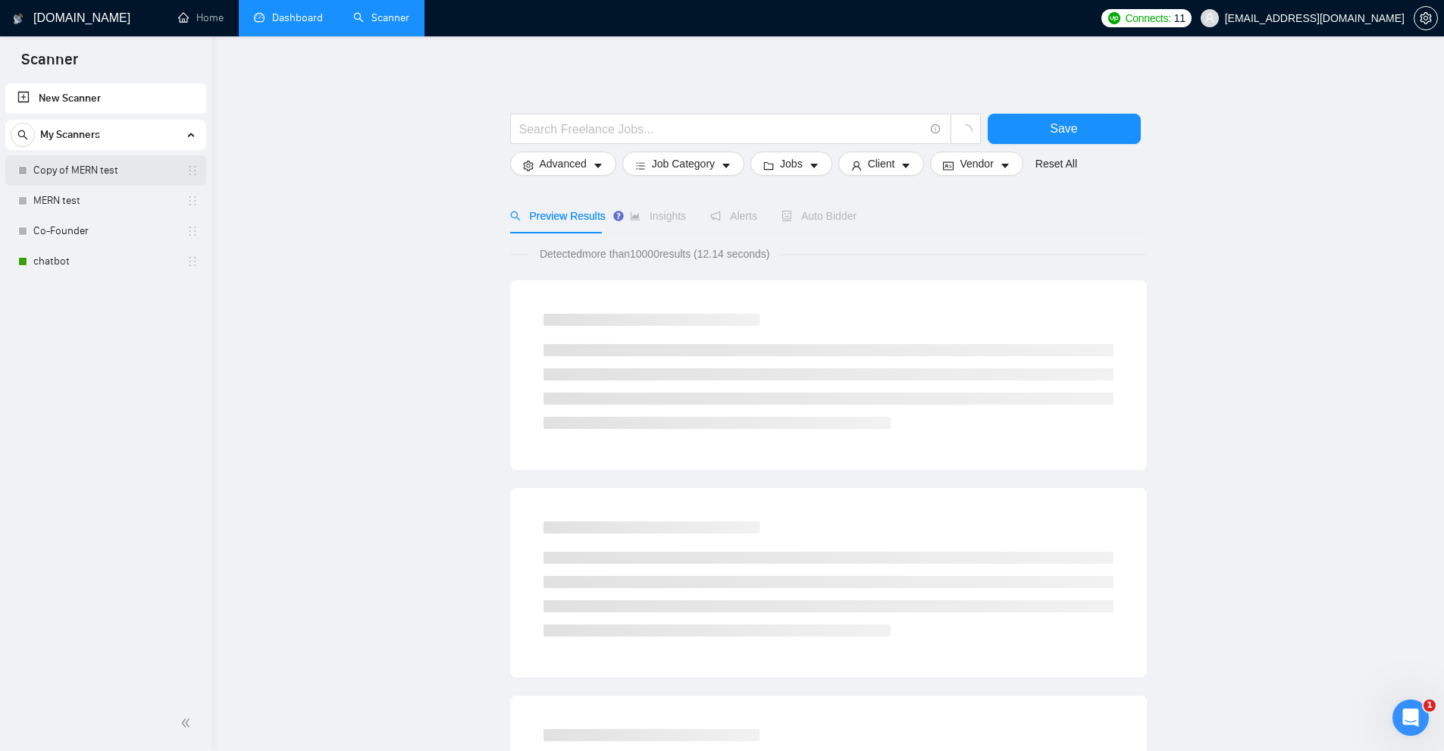
click at [113, 165] on link "Copy of MERN test" at bounding box center [105, 170] width 144 height 30
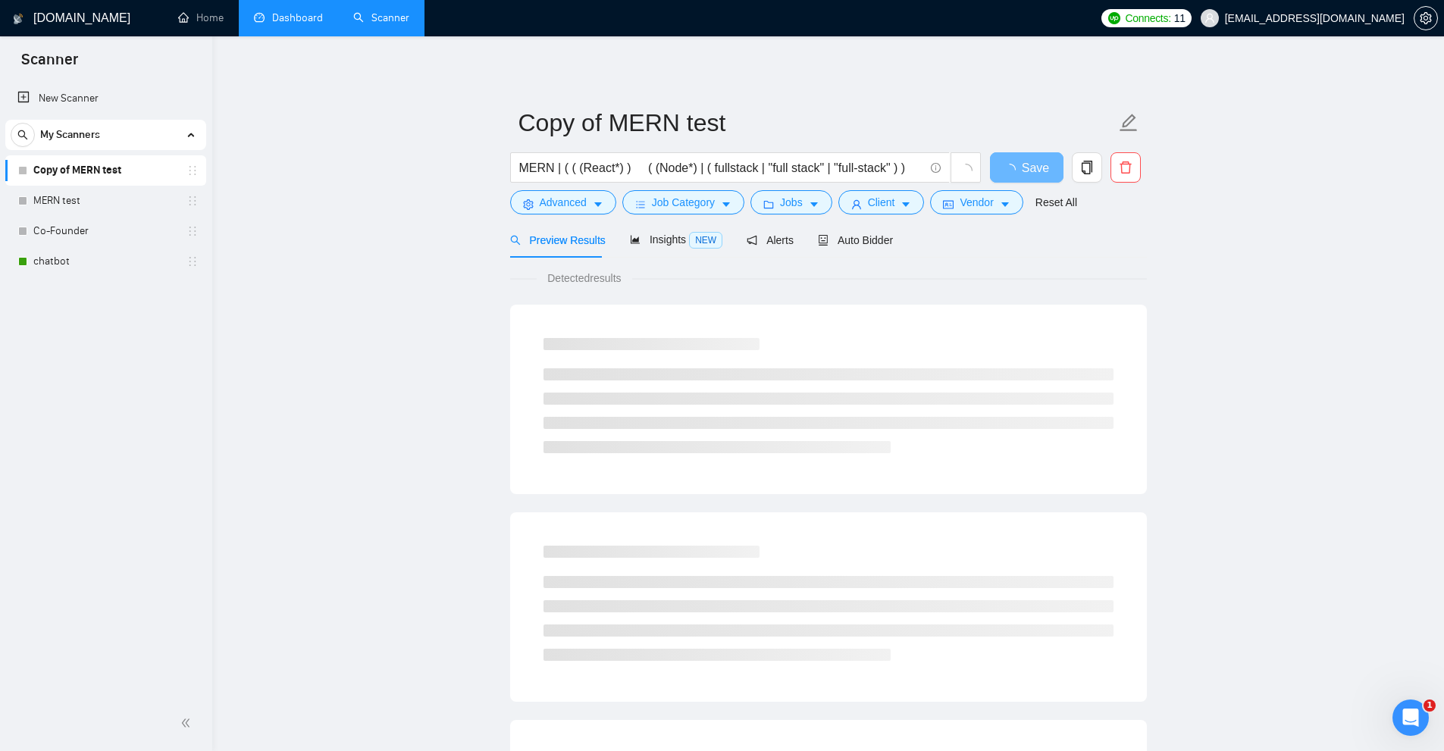
click at [66, 283] on div "New Scanner My Scanners Copy of MERN test MERN test Co-Founder chatbot" at bounding box center [106, 388] width 212 height 616
click at [79, 261] on link "chatbot" at bounding box center [105, 261] width 144 height 30
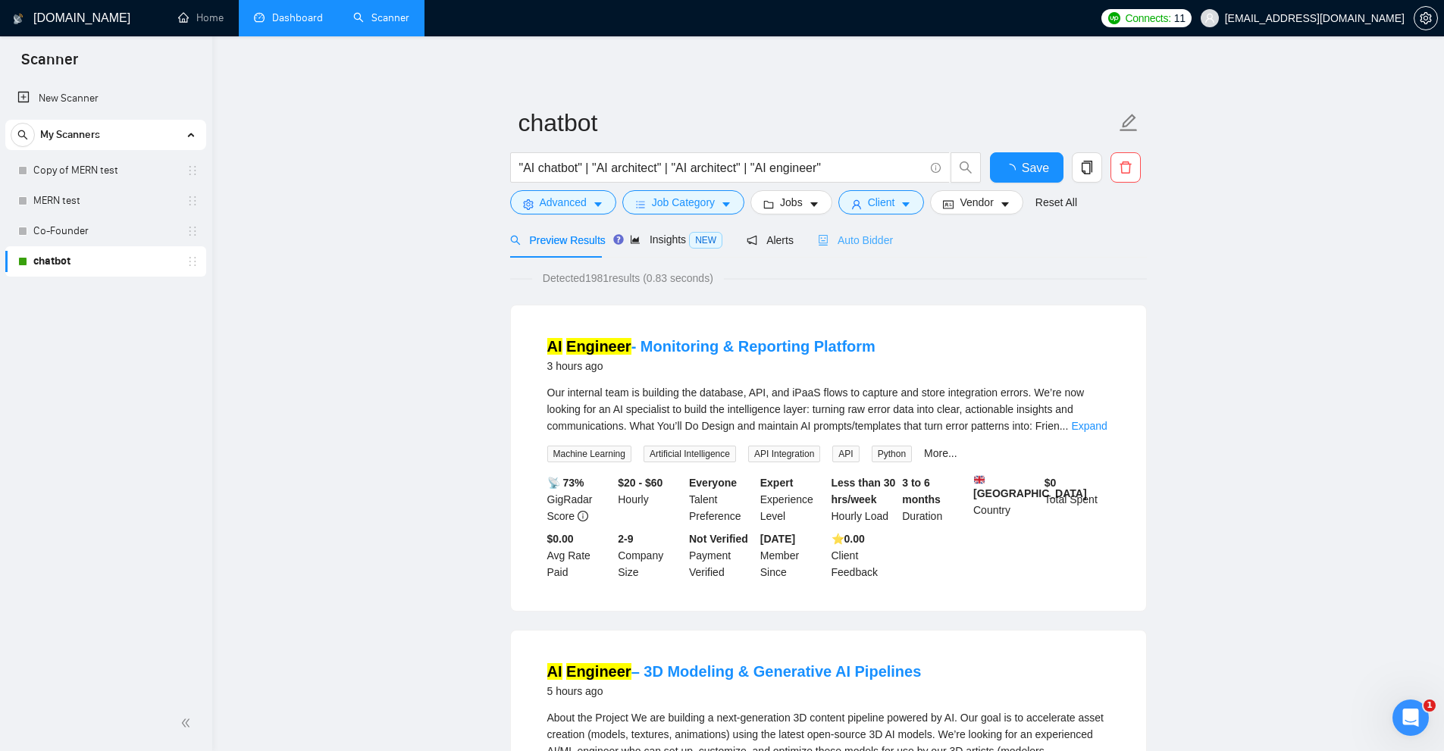
click at [835, 227] on div "Auto Bidder" at bounding box center [855, 240] width 75 height 36
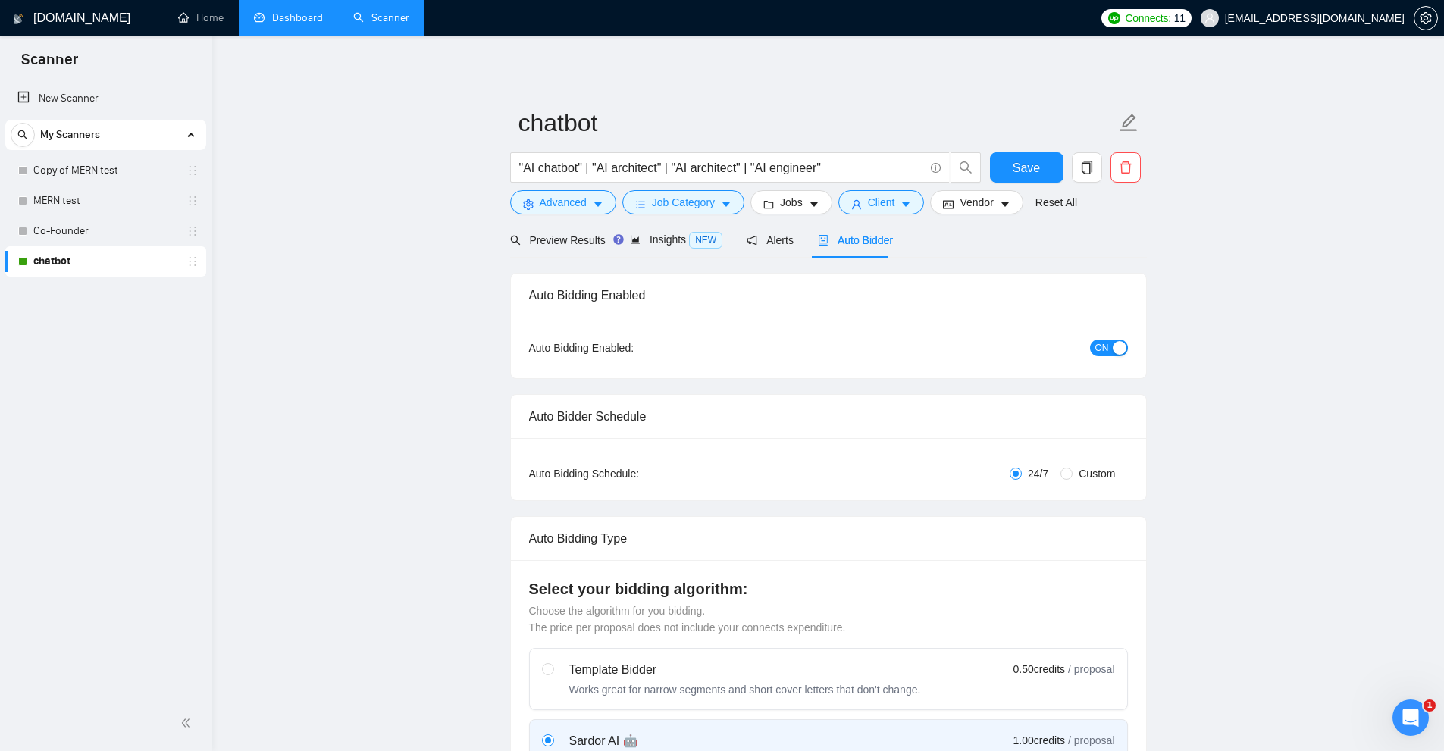
checkbox input "true"
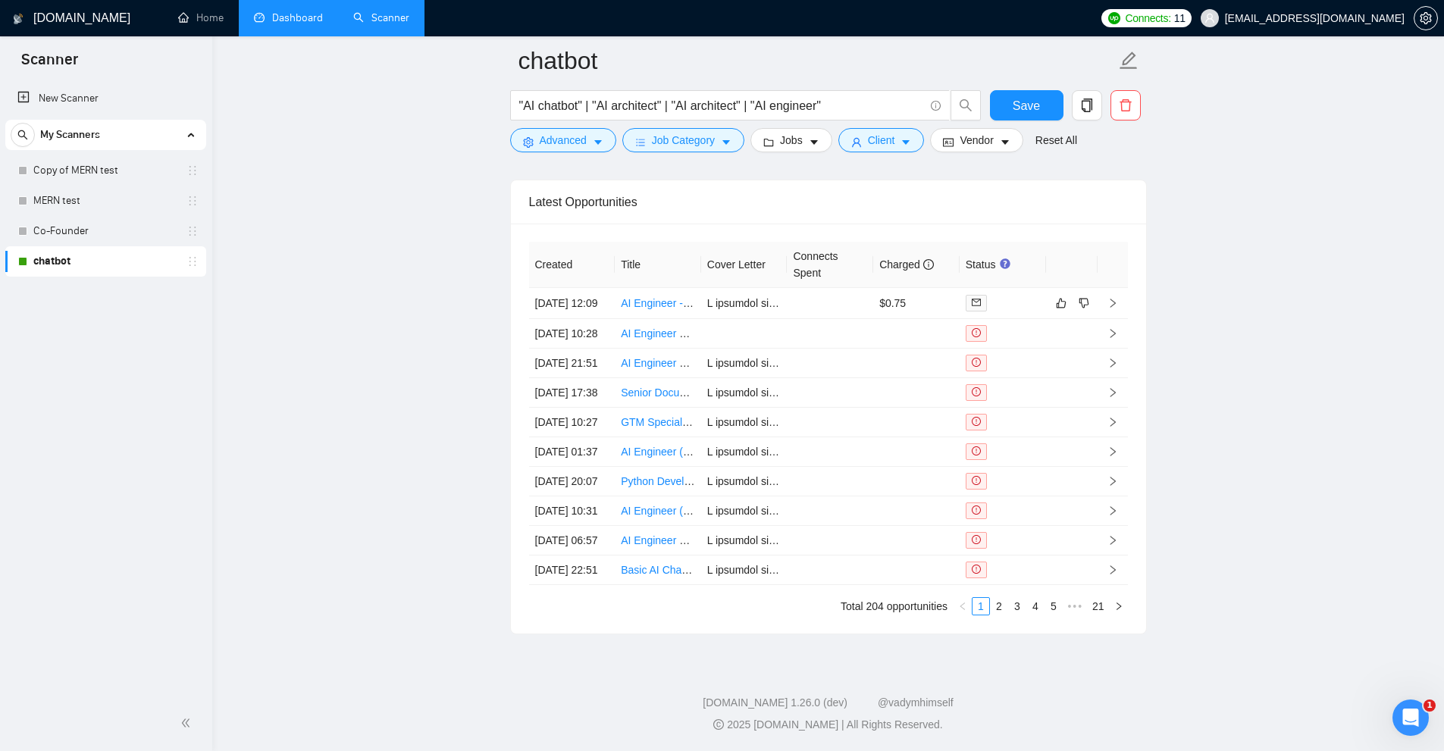
scroll to position [3728, 0]
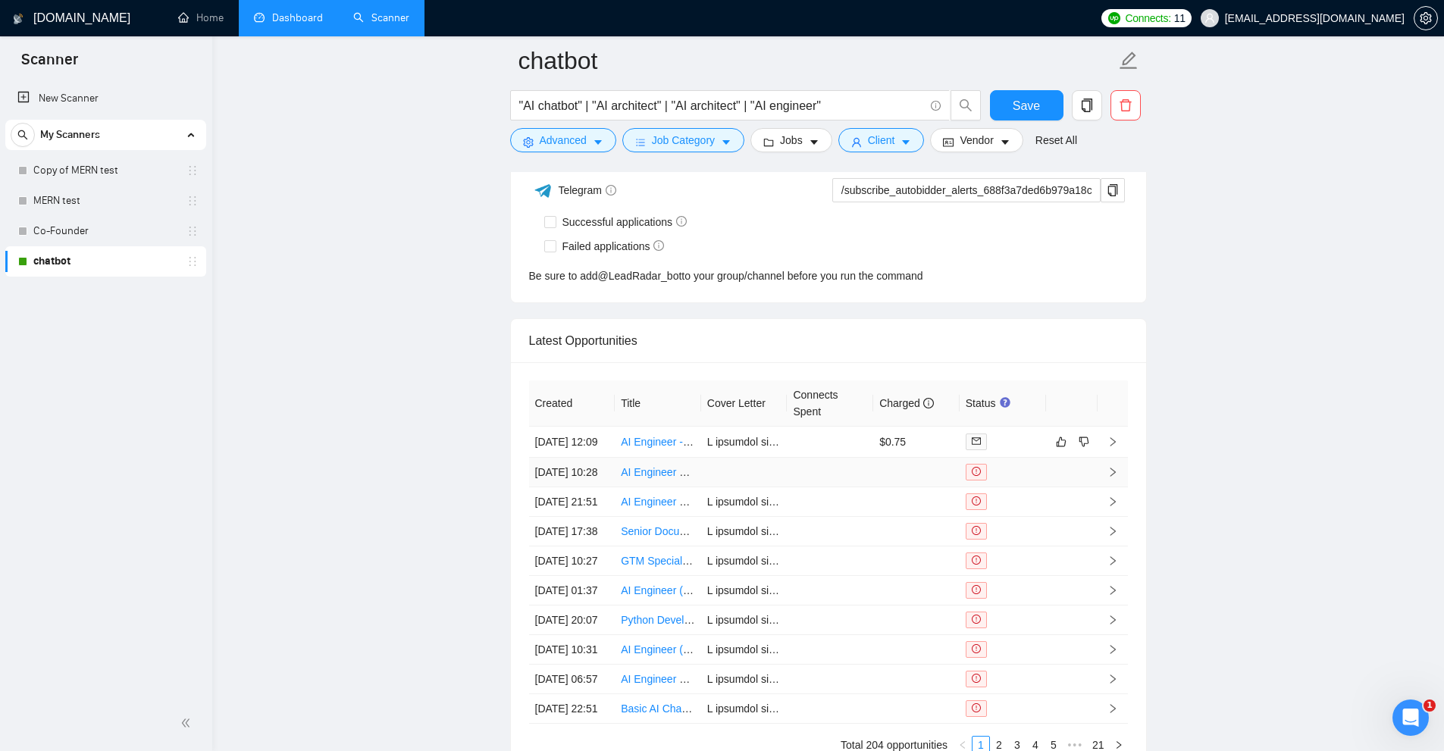
click at [916, 487] on td at bounding box center [916, 473] width 86 height 30
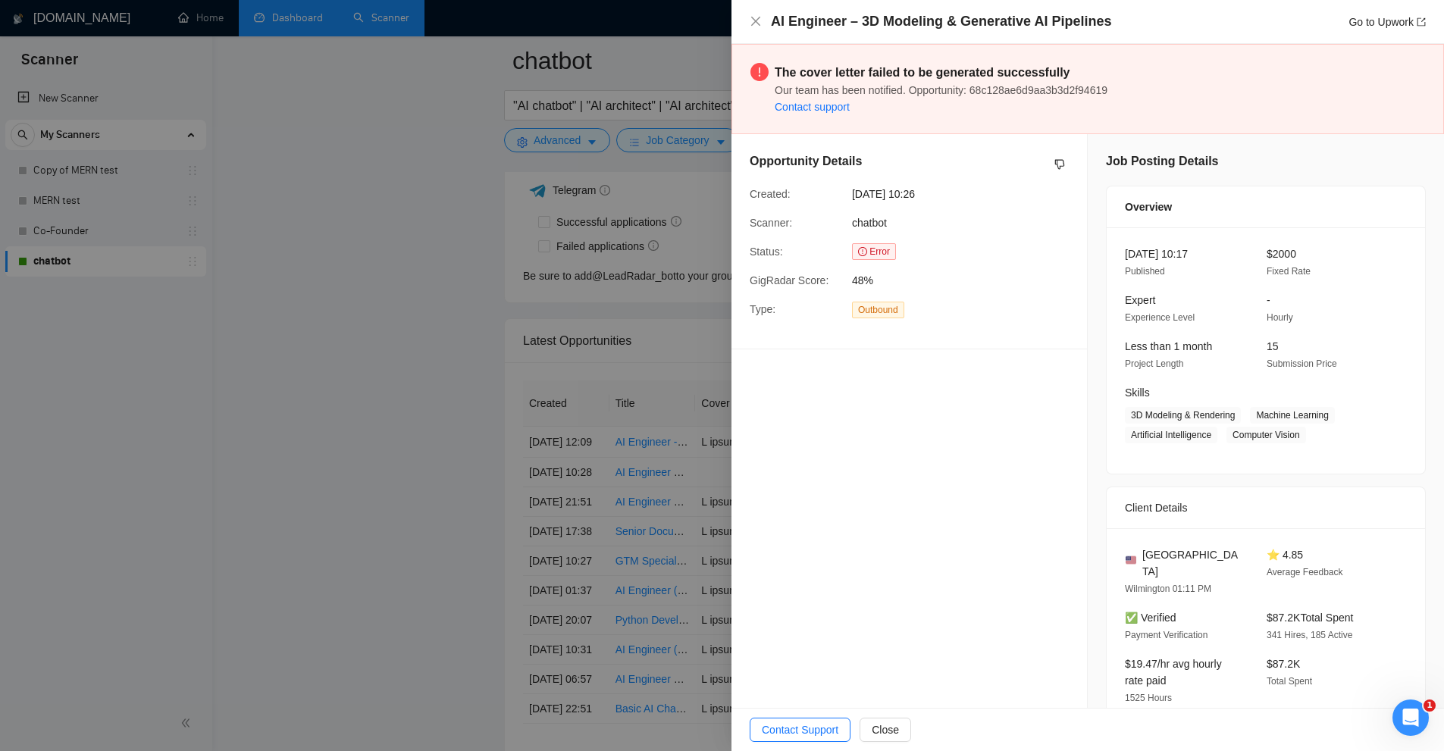
click at [1327, 373] on div "[DATE] 10:17 Published $2000 Fixed Rate Expert Experience Level - Hourly Less t…" at bounding box center [1266, 350] width 318 height 246
click at [581, 295] on div at bounding box center [722, 375] width 1444 height 751
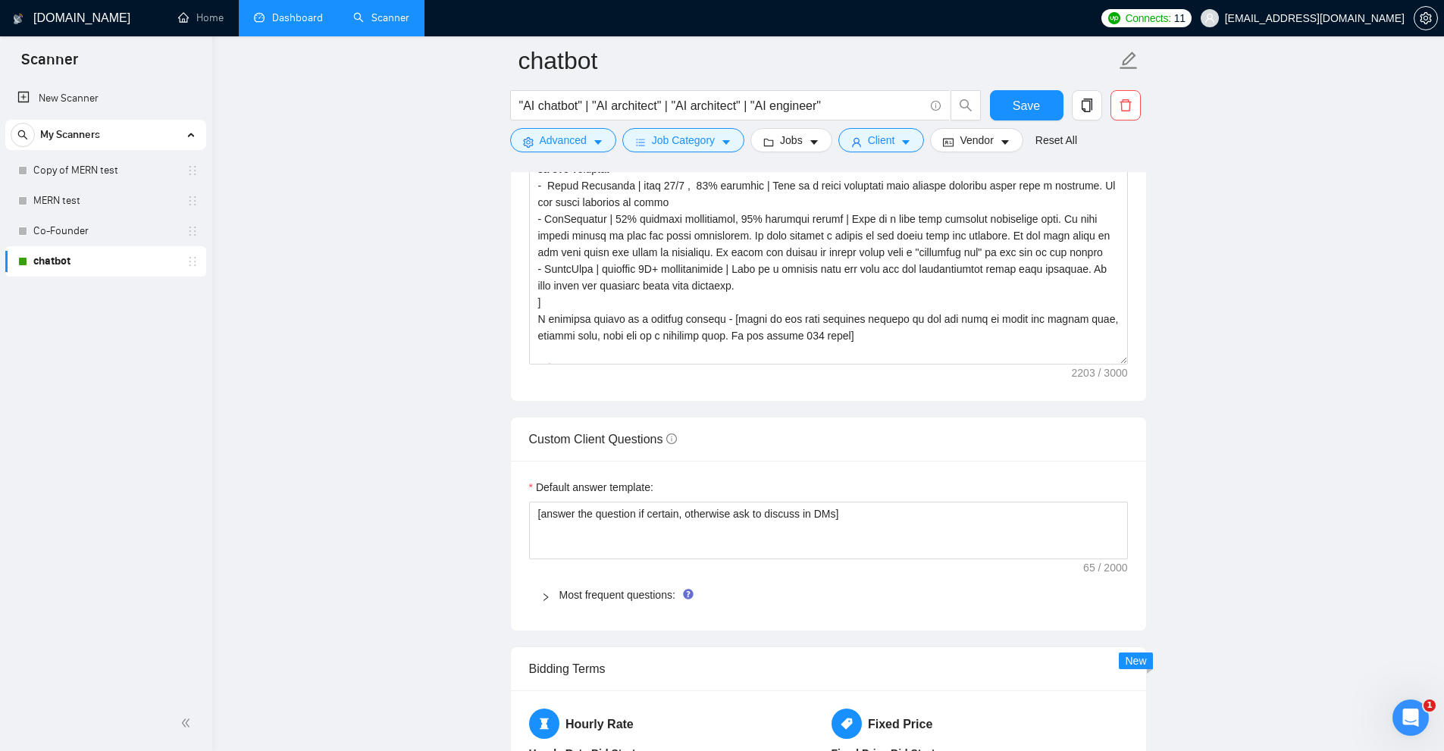
scroll to position [1909, 0]
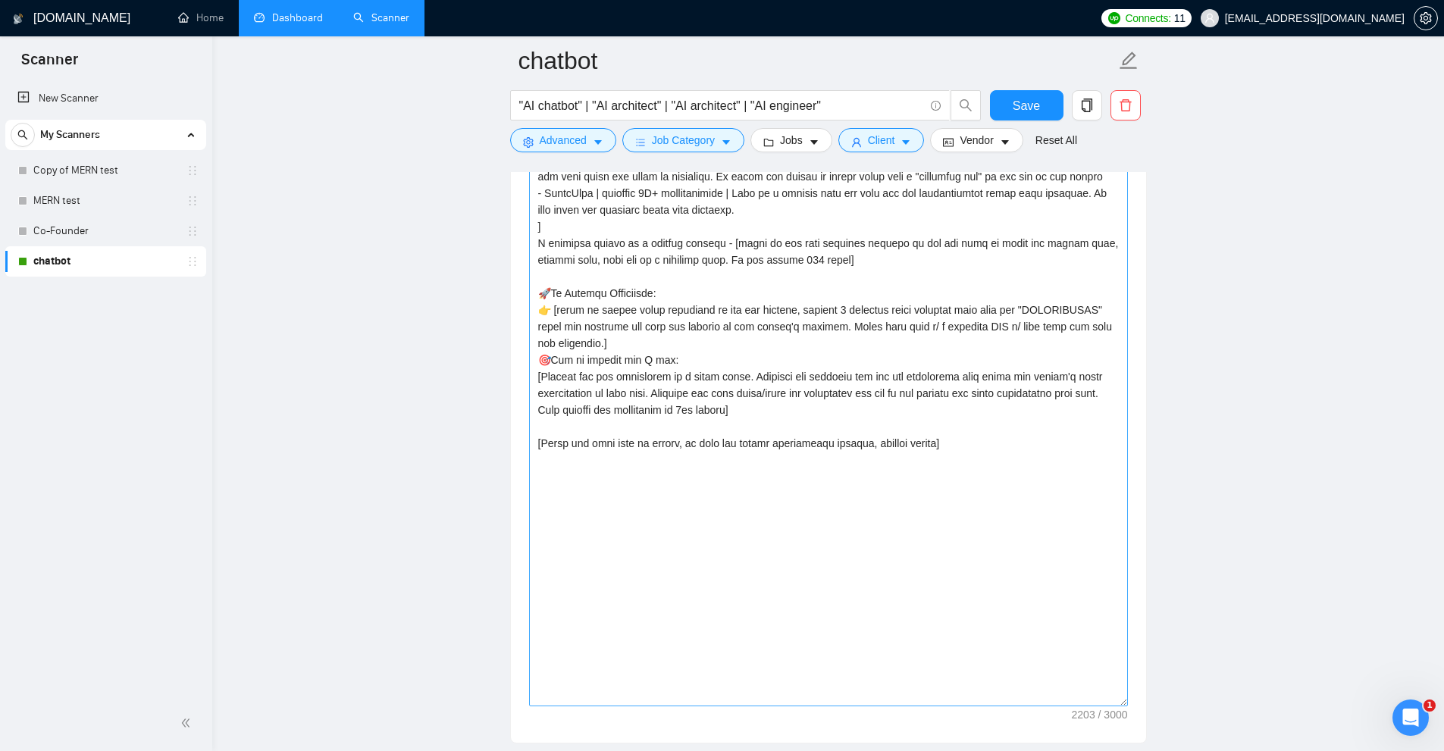
drag, startPoint x: 1123, startPoint y: 284, endPoint x: 1060, endPoint y: 728, distance: 448.7
click at [1060, 706] on textarea "Cover letter template:" at bounding box center [828, 327] width 599 height 759
click at [889, 552] on textarea "Cover letter template:" at bounding box center [828, 340] width 599 height 785
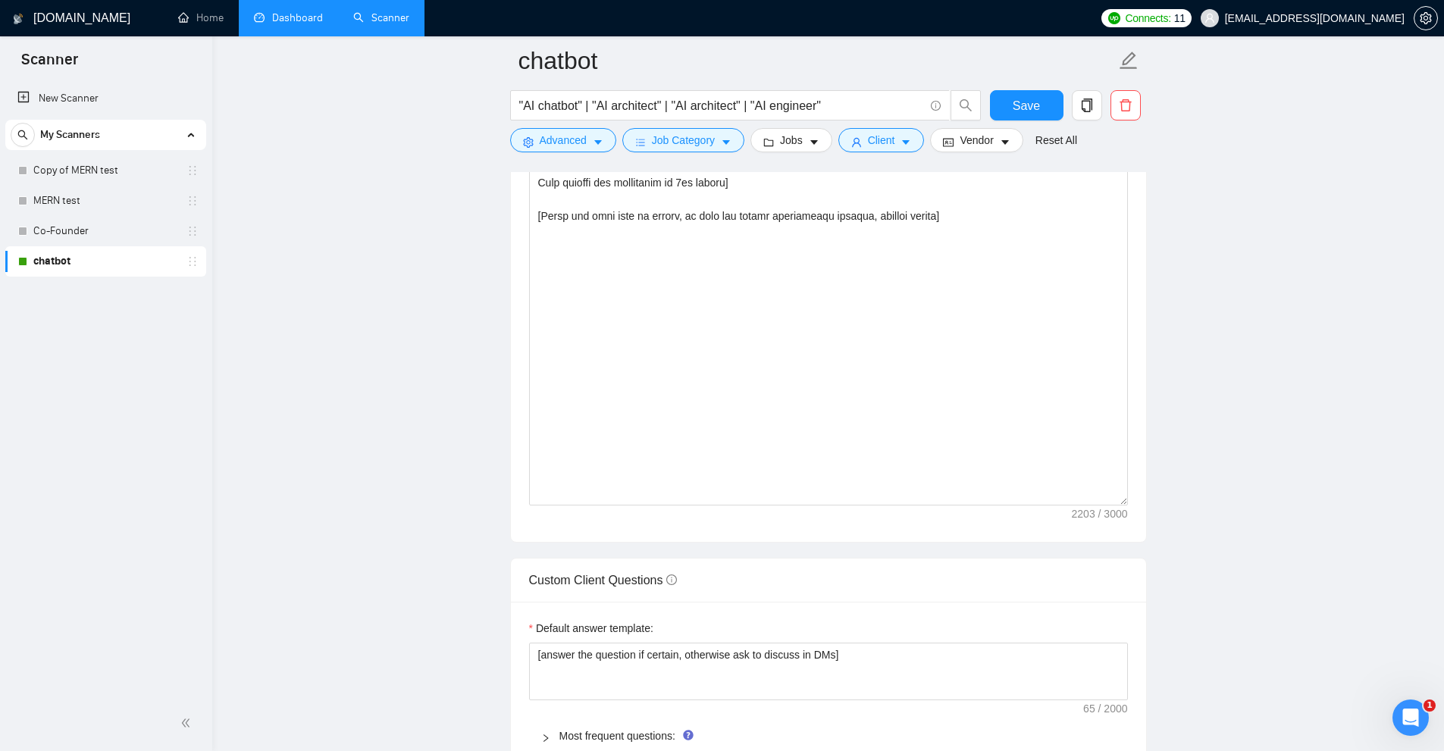
scroll to position [2439, 0]
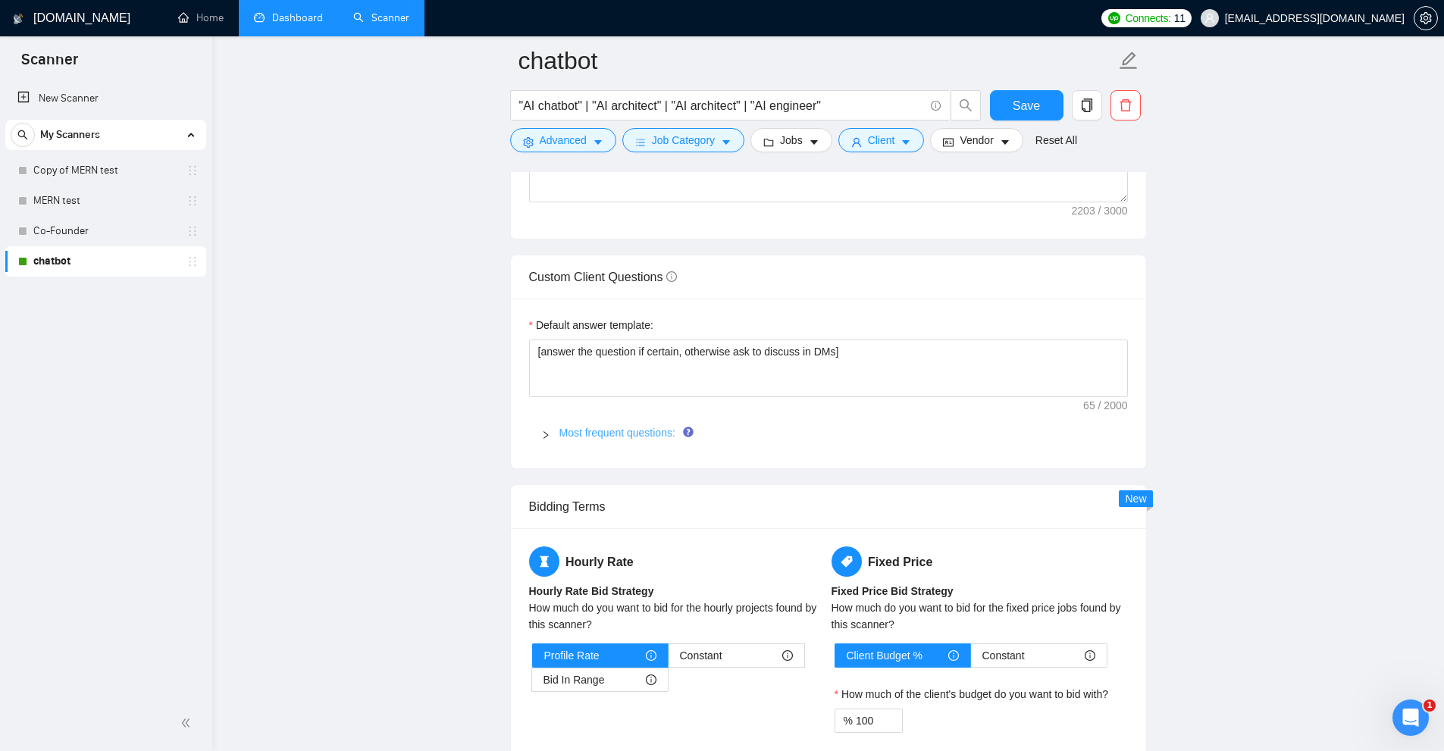
click at [631, 427] on link "Most frequent questions:" at bounding box center [617, 433] width 116 height 12
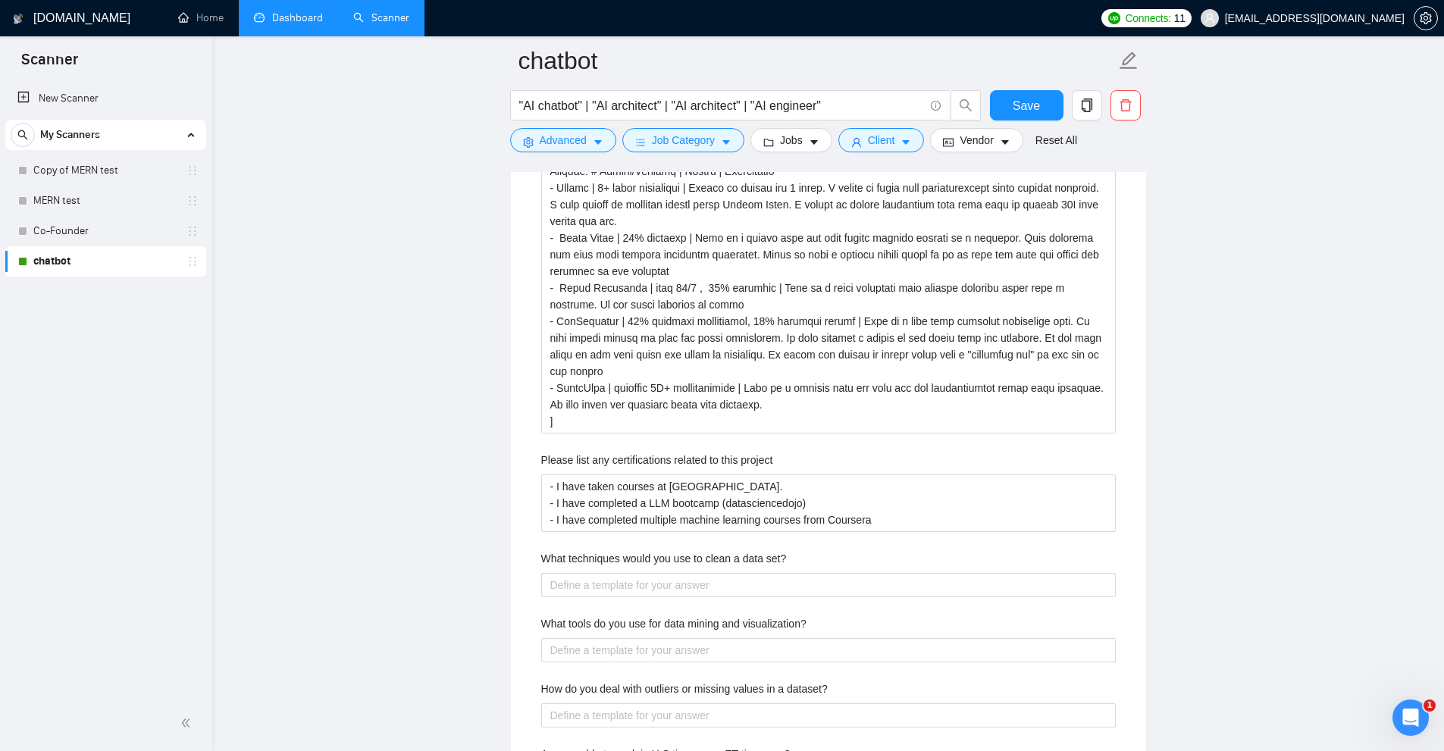
scroll to position [2492, 0]
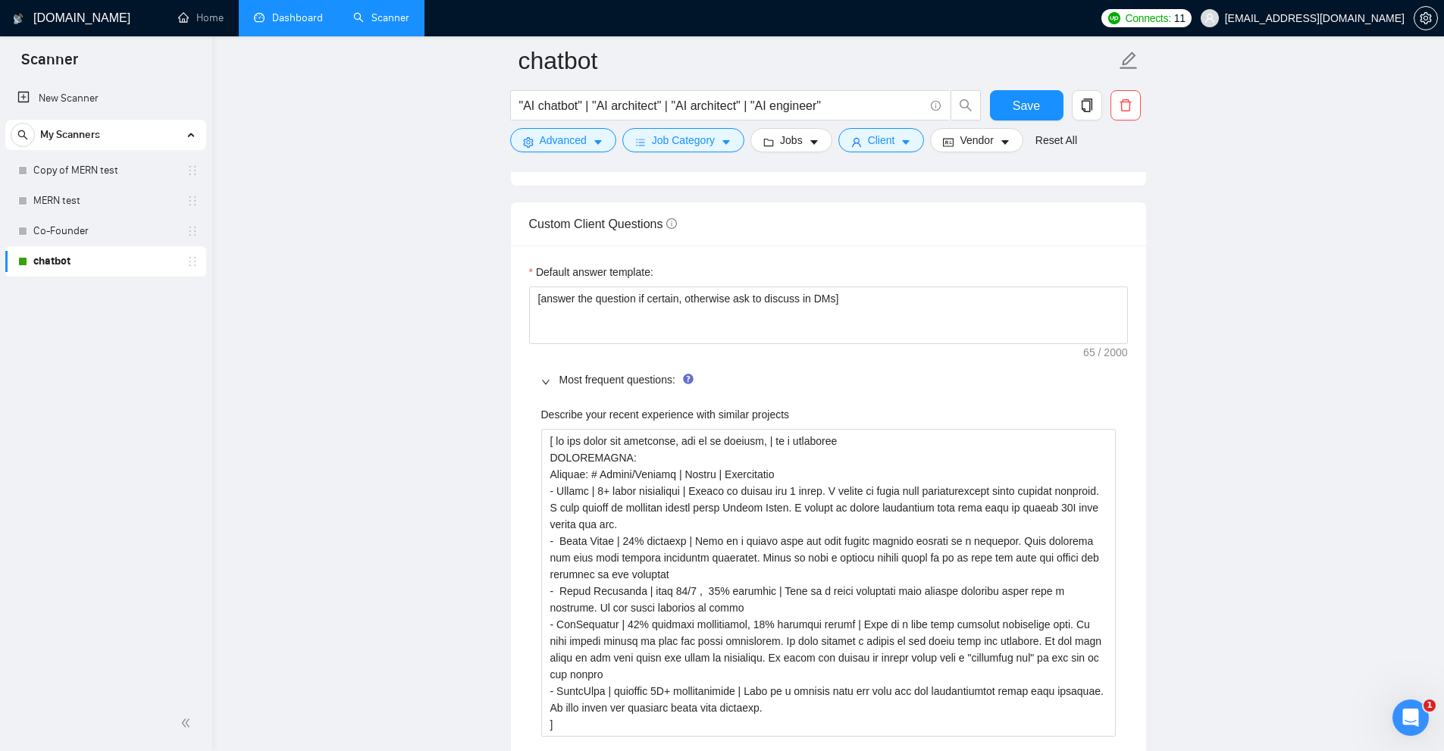
click at [1182, 415] on main "chatbot "AI chatbot" | "AI architect" | "AI architect" | "AI engineer" Save Adv…" at bounding box center [827, 626] width 1183 height 6117
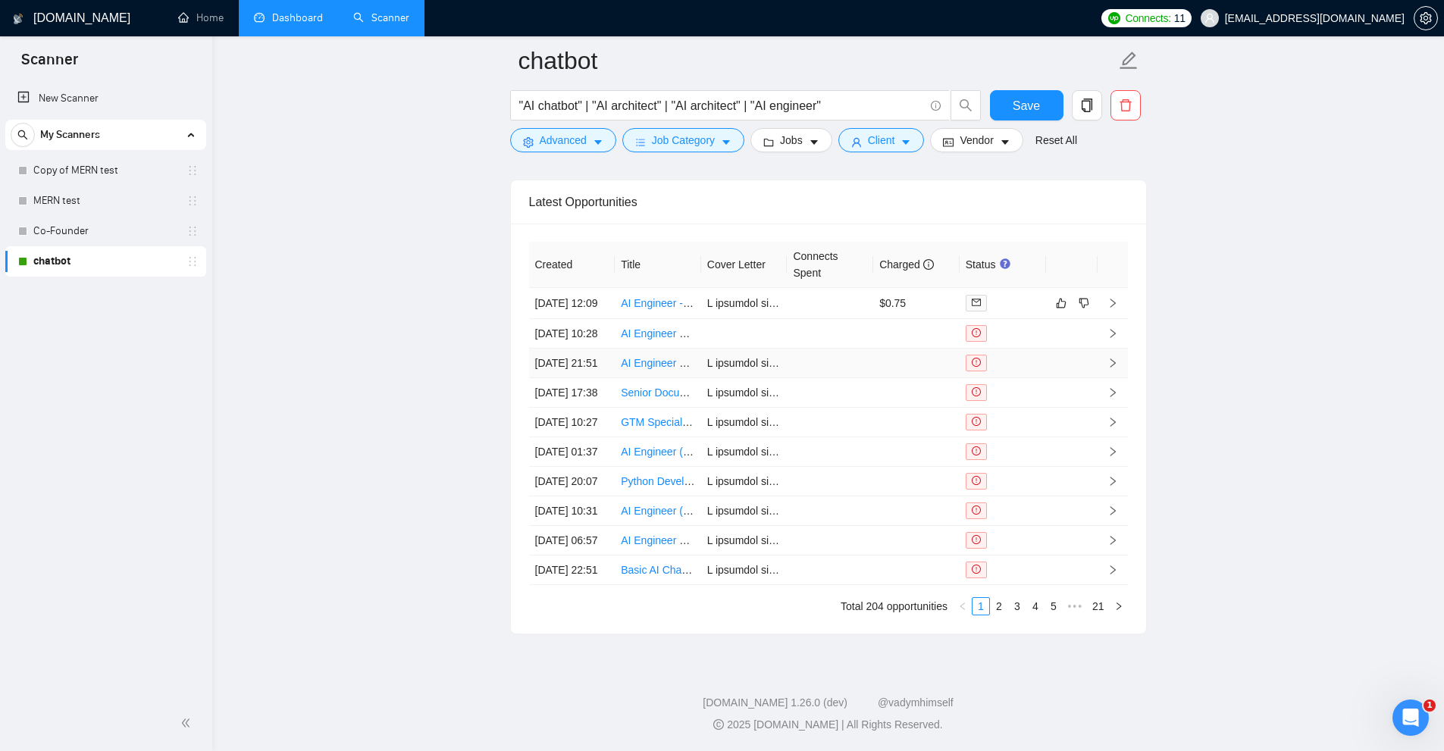
scroll to position [5405, 0]
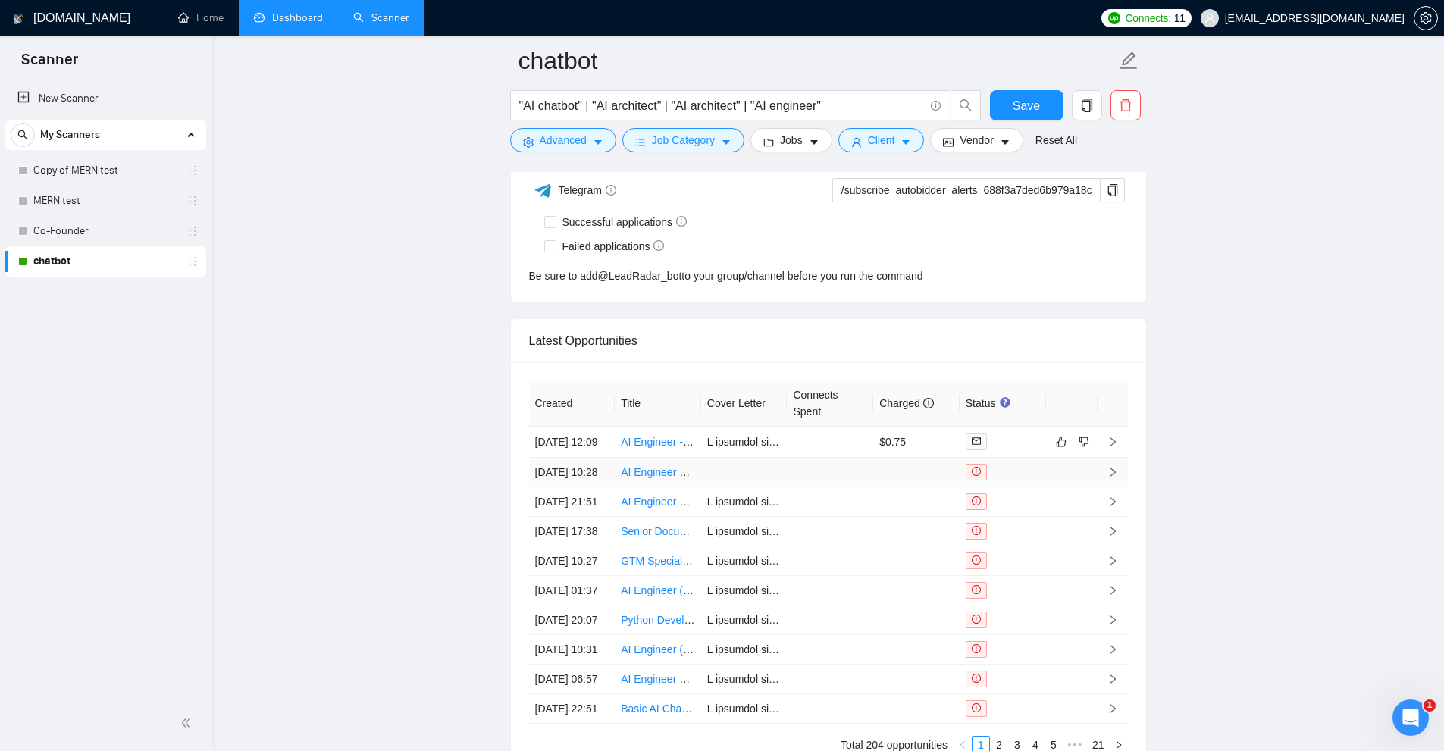
click at [791, 487] on td at bounding box center [830, 473] width 86 height 30
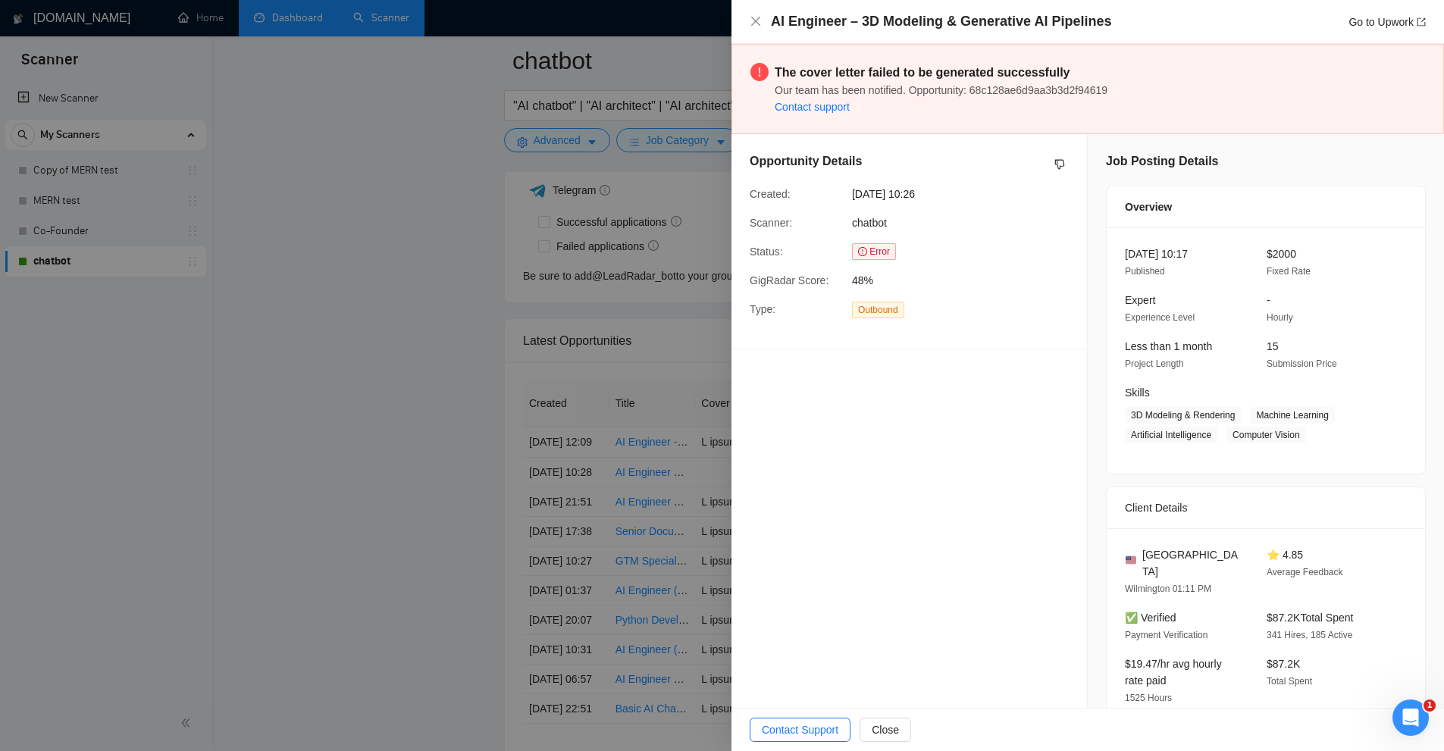
click at [690, 562] on div at bounding box center [722, 375] width 1444 height 751
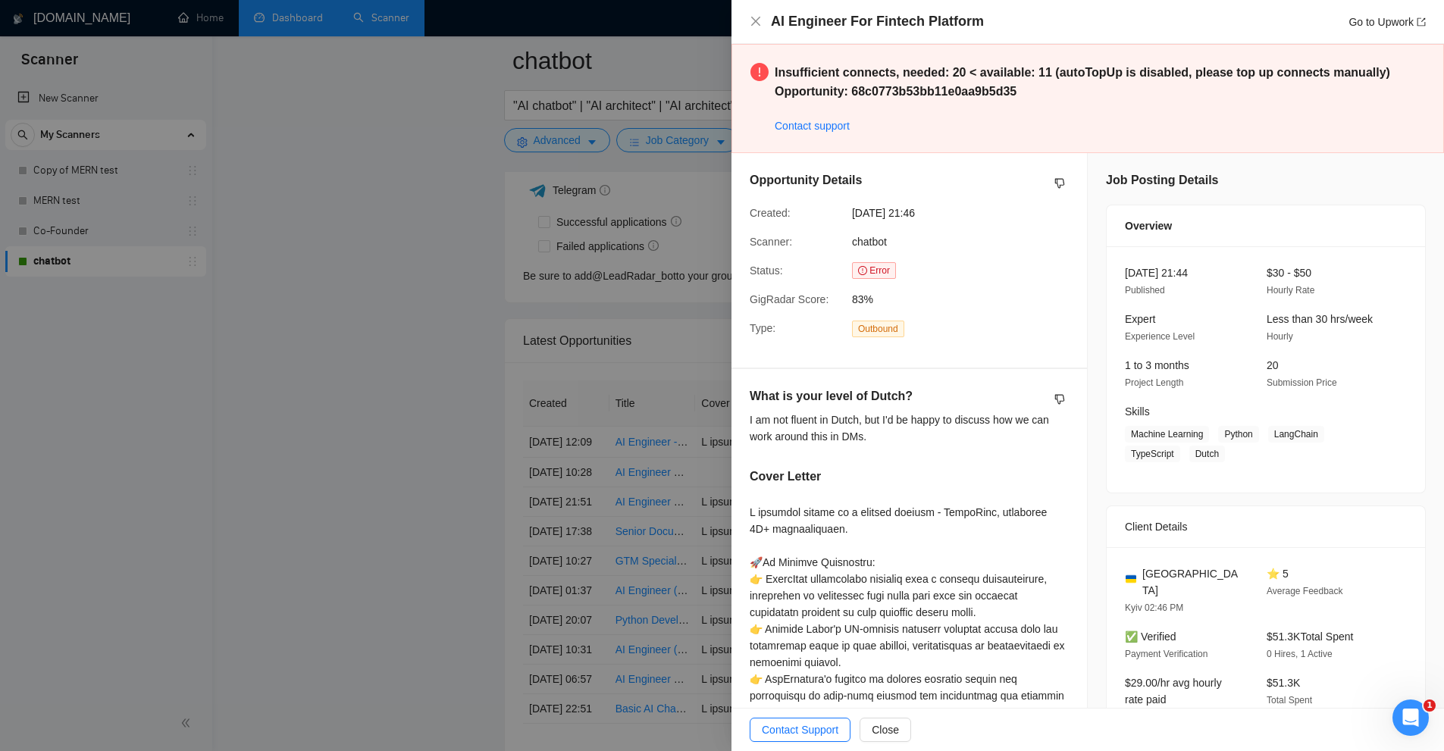
click at [567, 340] on div at bounding box center [722, 375] width 1444 height 751
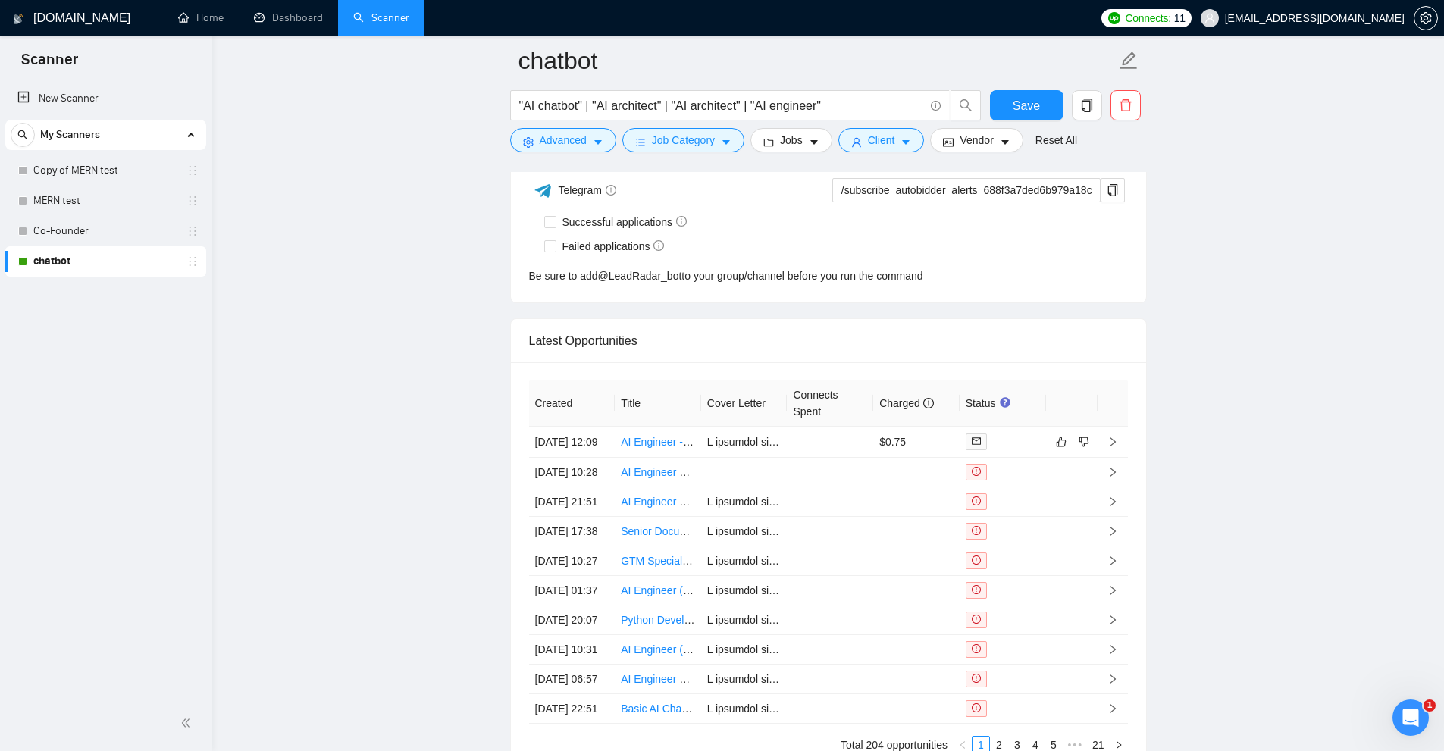
click at [371, 20] on link "Scanner" at bounding box center [381, 17] width 56 height 13
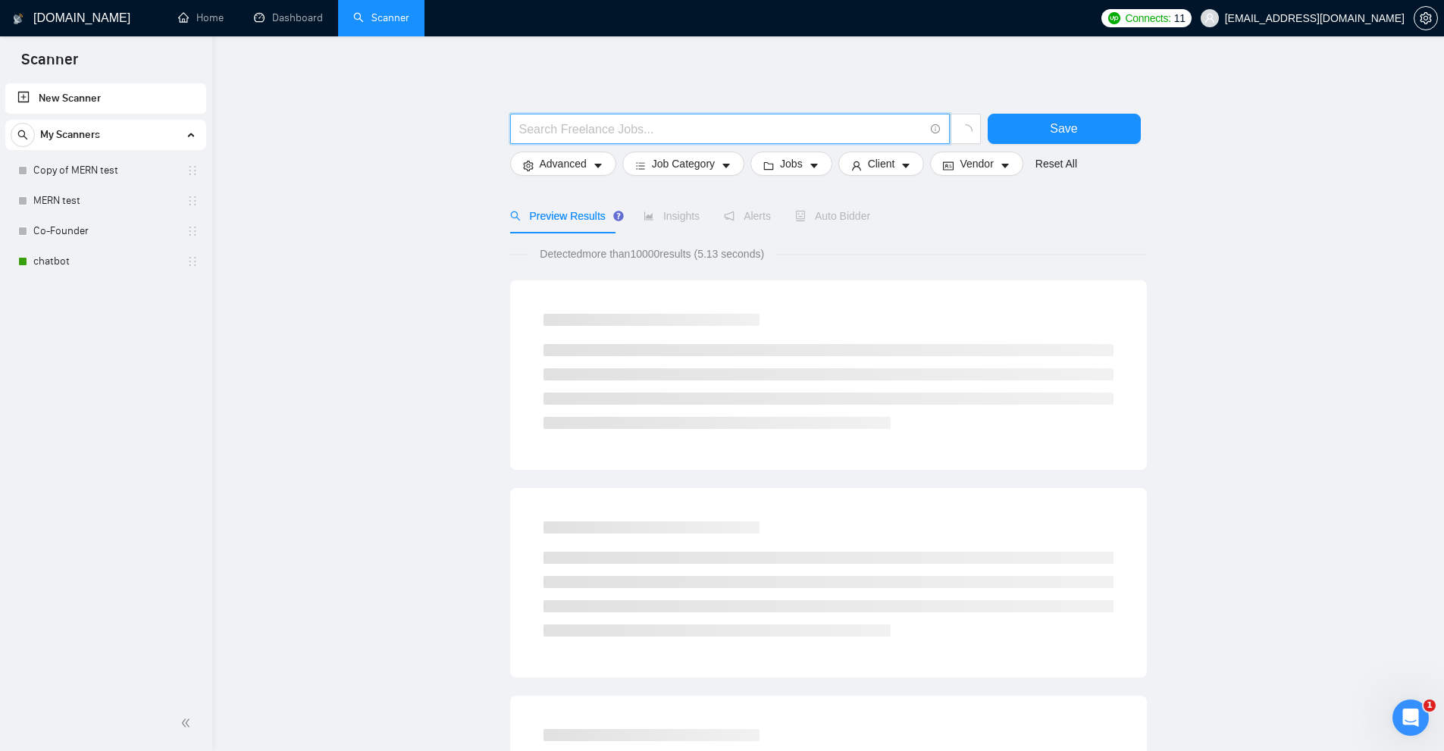
click at [759, 125] on input "text" at bounding box center [721, 129] width 405 height 19
paste input "Share your prior research works, such as Google Scholar or ORCID."
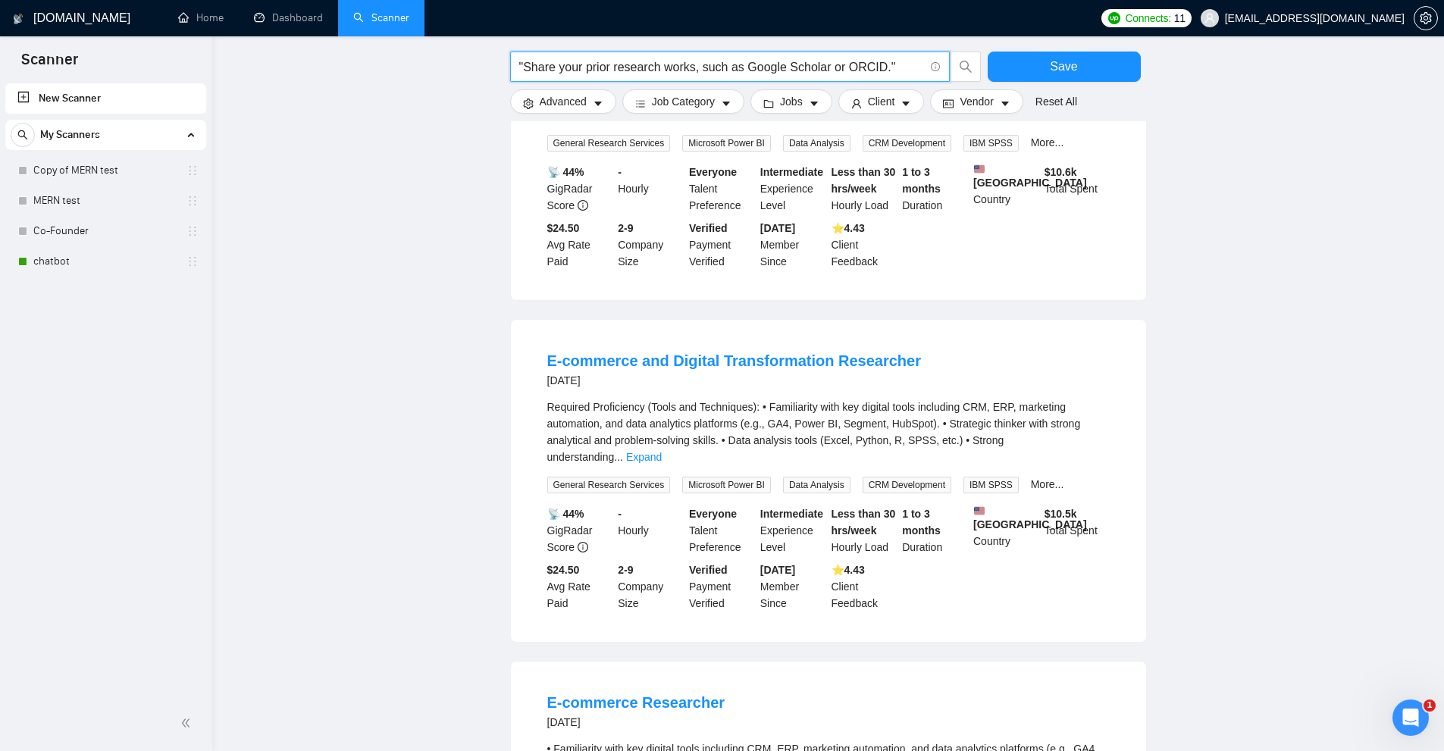
scroll to position [76, 0]
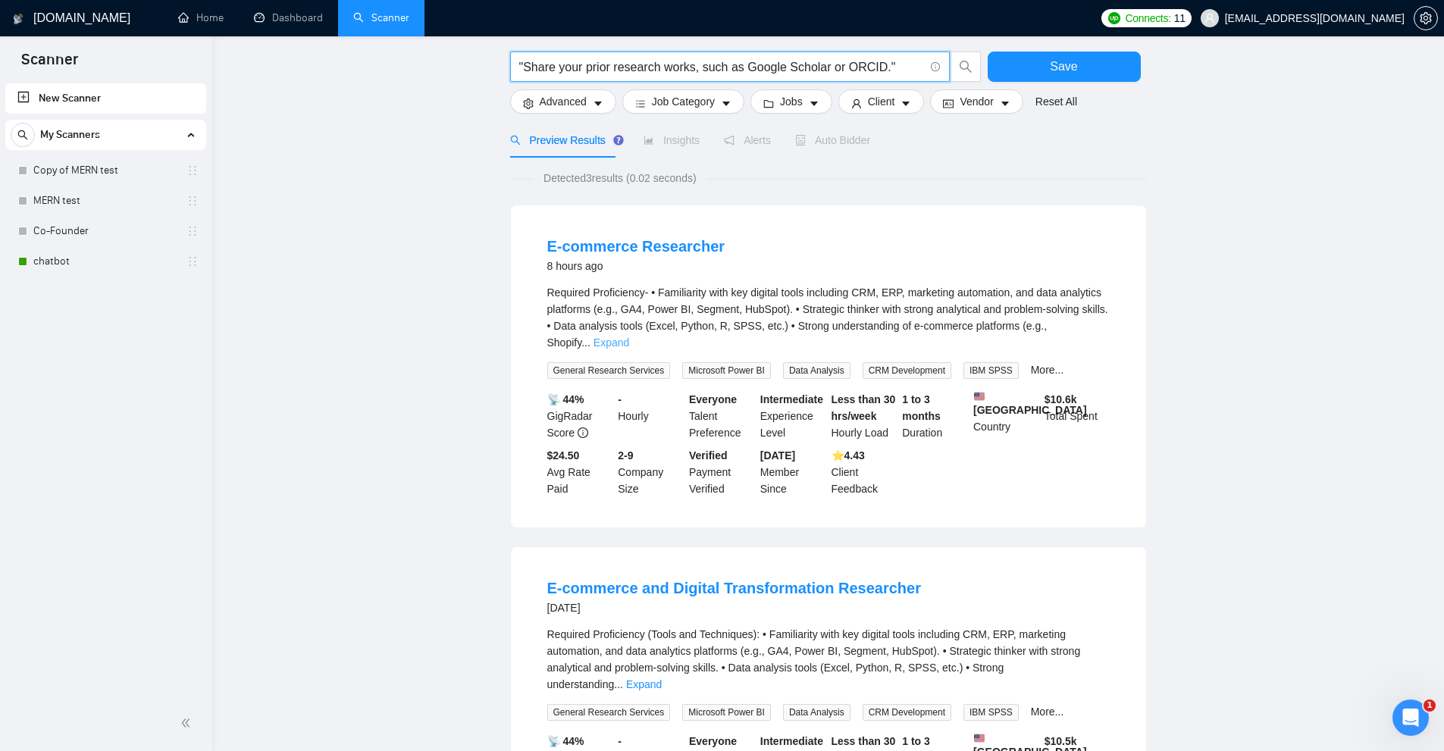
type input ""Share your prior research works, such as Google Scholar or ORCID.""
click at [629, 337] on link "Expand" at bounding box center [612, 343] width 36 height 12
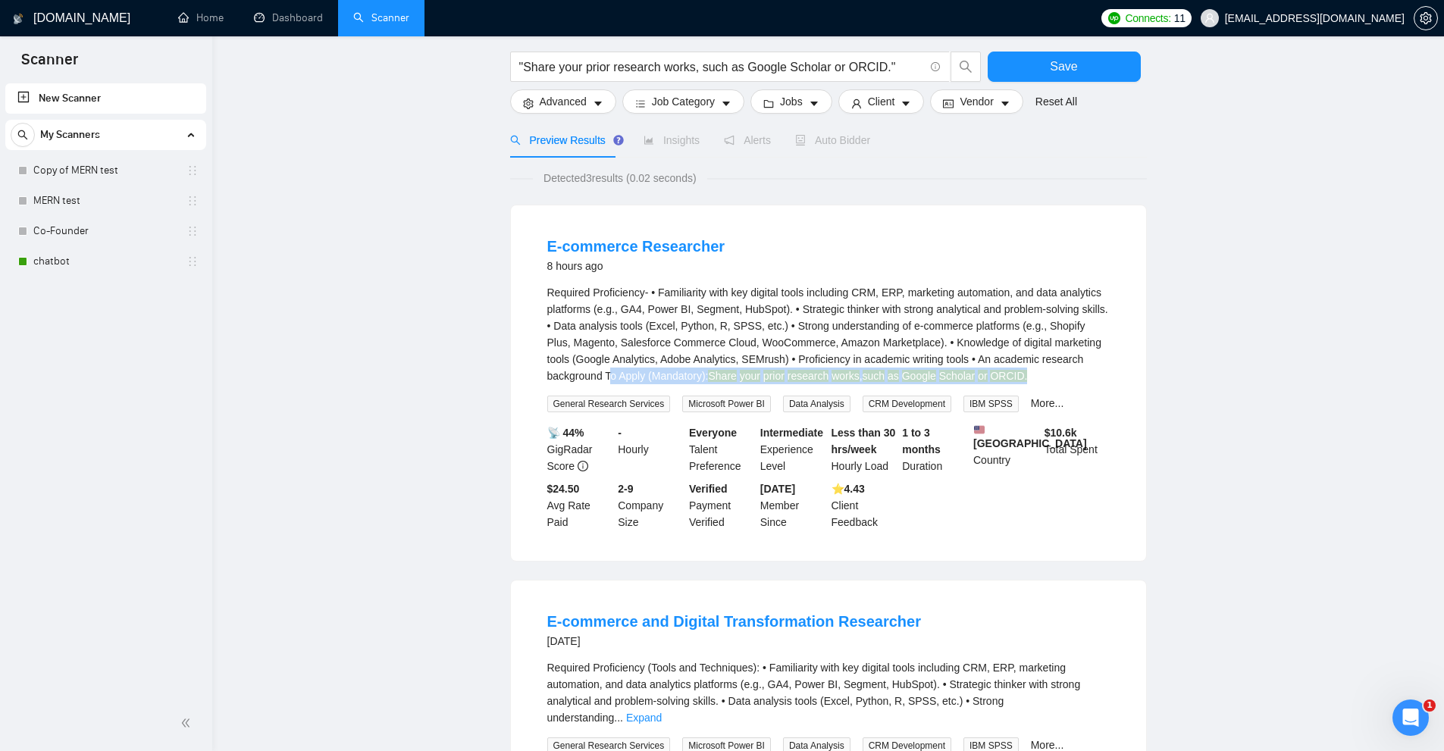
drag, startPoint x: 1030, startPoint y: 374, endPoint x: 612, endPoint y: 374, distance: 417.7
click at [612, 374] on div "Required Proficiency- • Familiarity with key digital tools including CRM, ERP, …" at bounding box center [828, 334] width 562 height 100
click at [630, 368] on div "Required Proficiency- • Familiarity with key digital tools including CRM, ERP, …" at bounding box center [828, 334] width 562 height 100
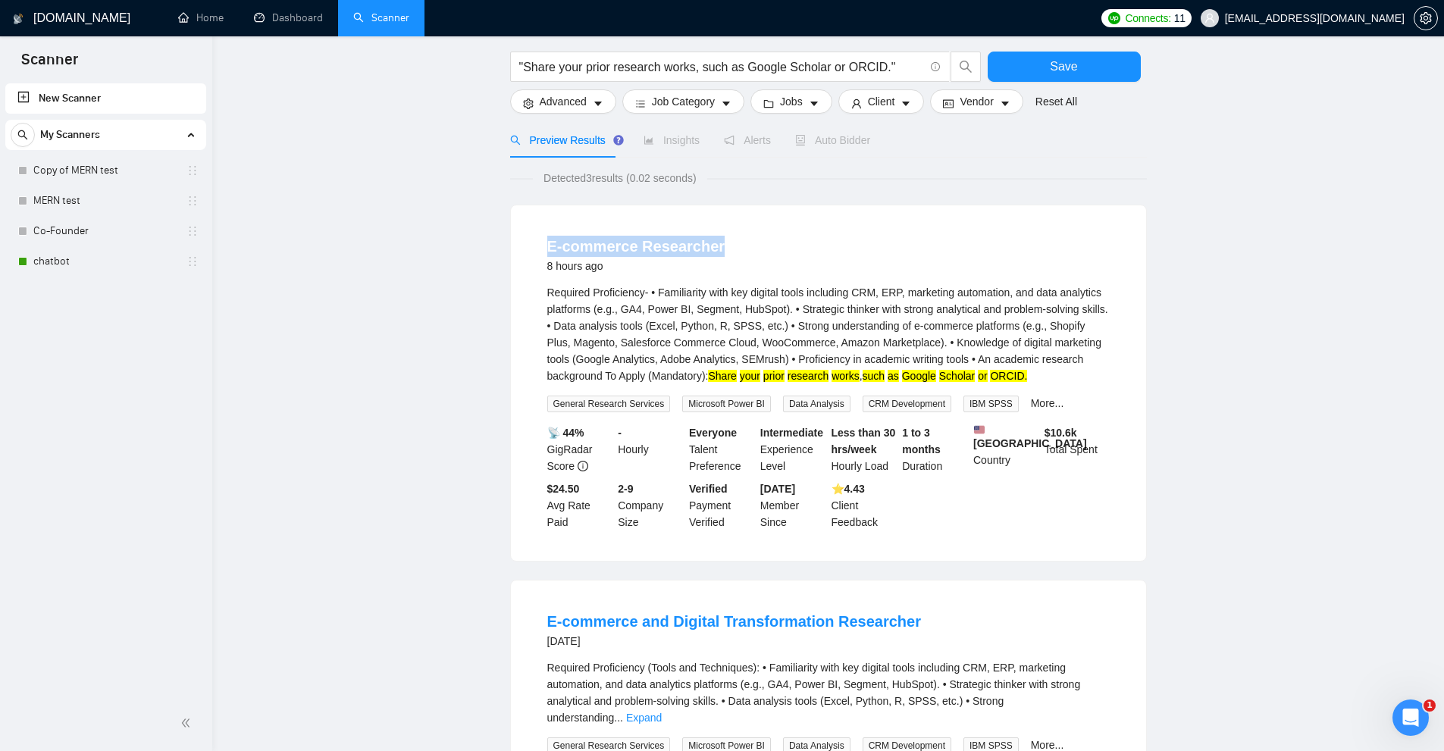
drag, startPoint x: 534, startPoint y: 246, endPoint x: 710, endPoint y: 244, distance: 175.9
click at [710, 244] on li "E-commerce Researcher 8 hours ago Required Proficiency- • Familiarity with key …" at bounding box center [828, 383] width 599 height 319
copy link "E-commerce Researcher"
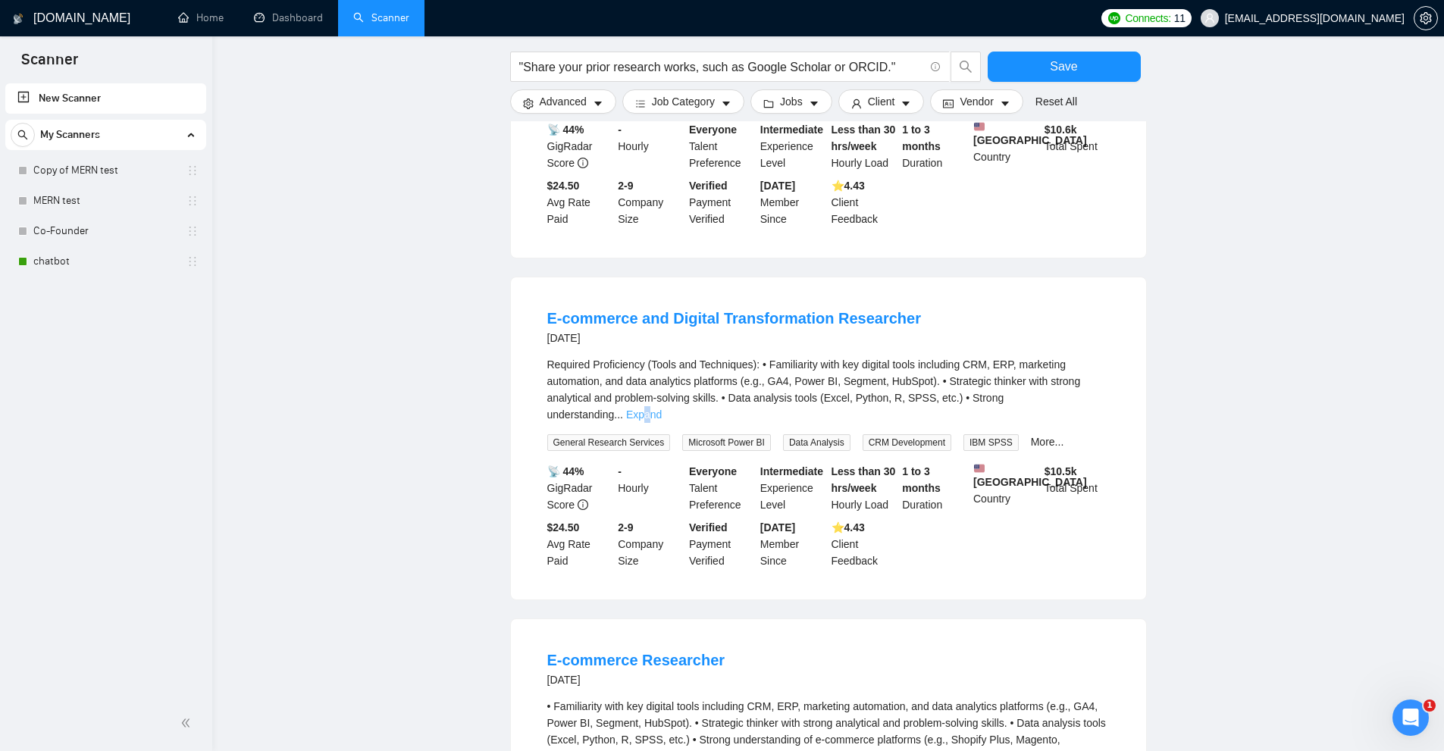
click at [662, 409] on link "Expand" at bounding box center [644, 415] width 36 height 12
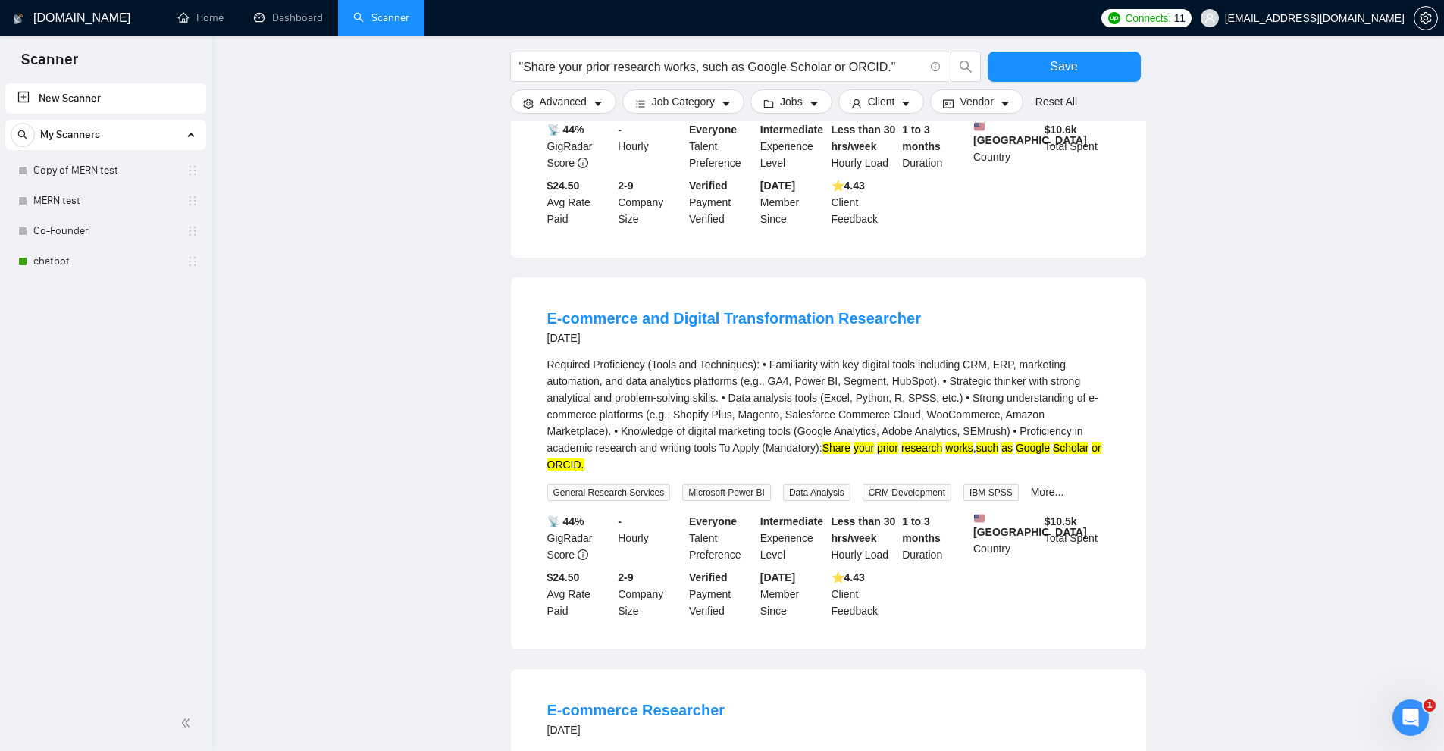
scroll to position [0, 0]
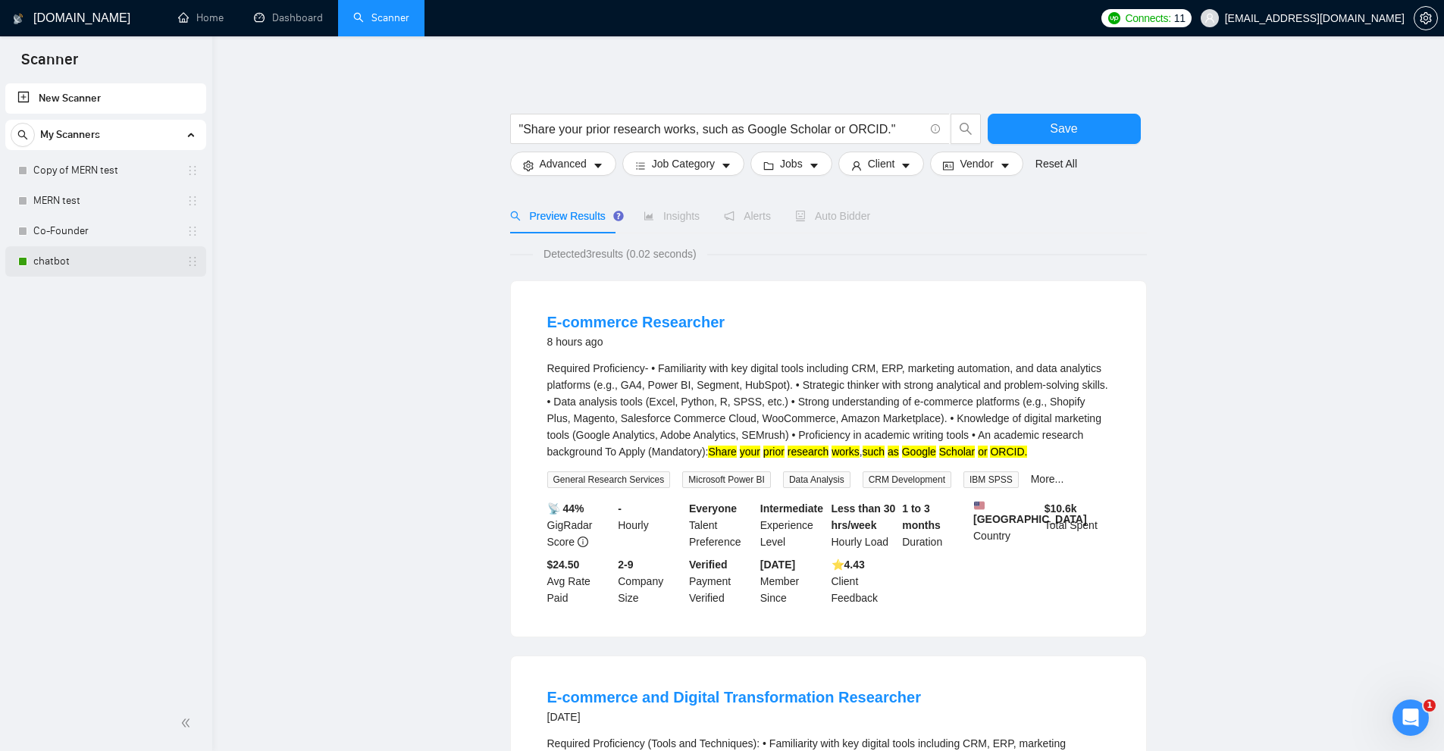
click at [87, 252] on link "chatbot" at bounding box center [105, 261] width 144 height 30
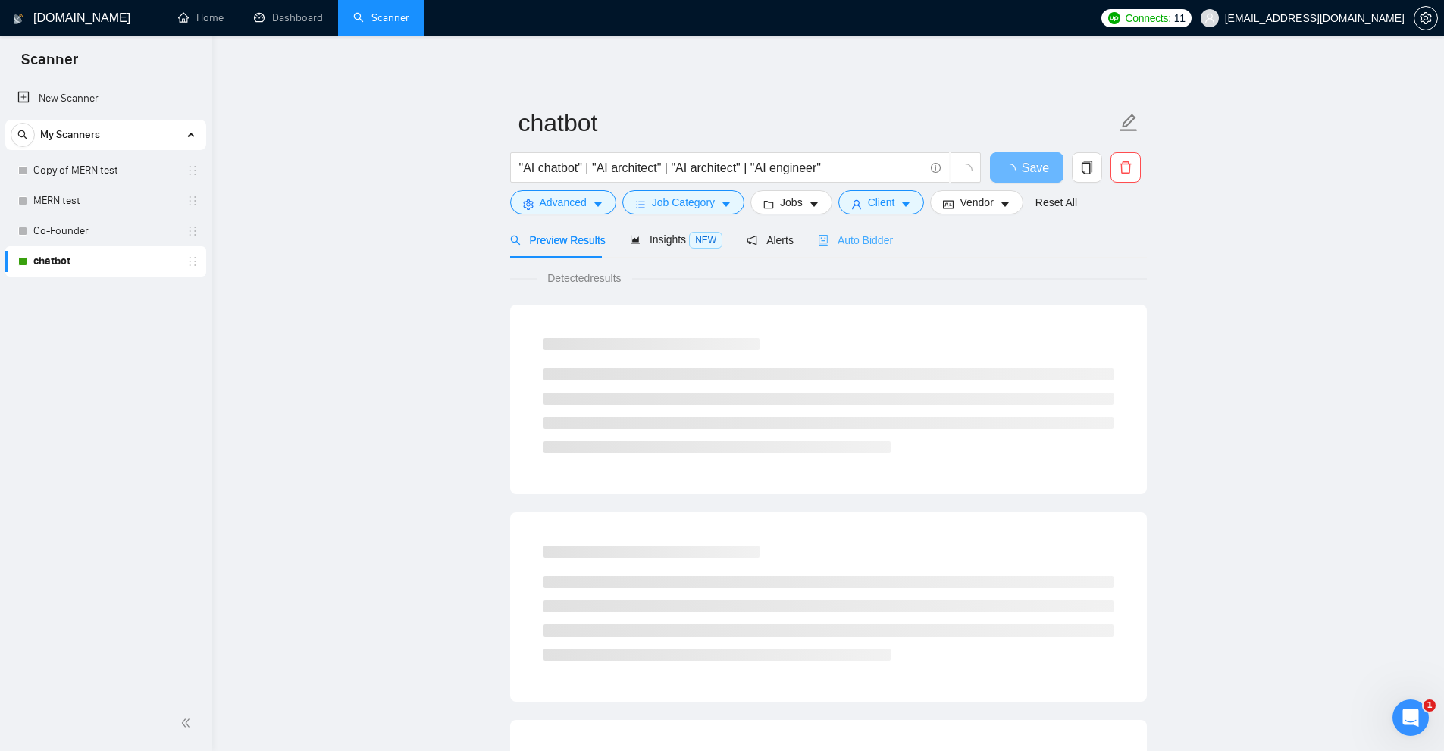
click at [860, 257] on div "Auto Bidder" at bounding box center [855, 240] width 75 height 36
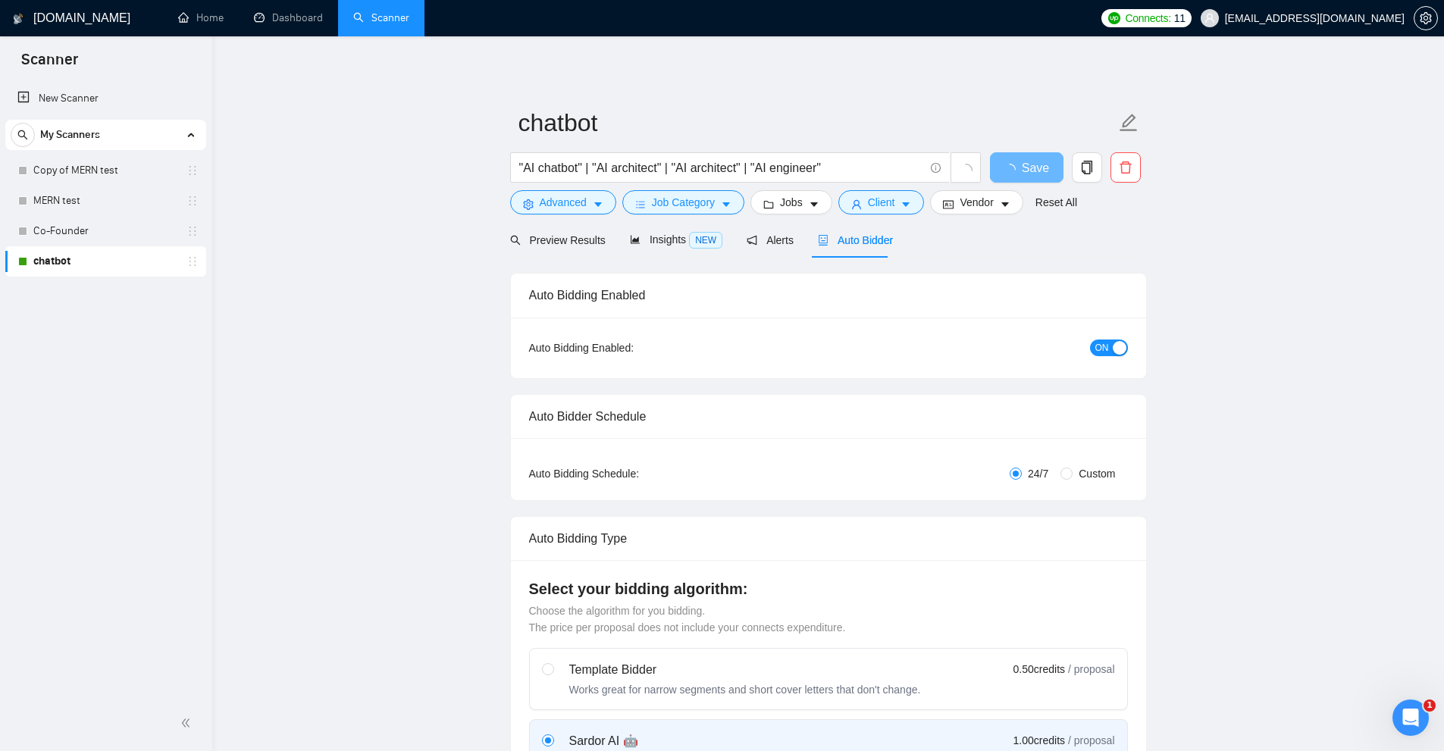
checkbox input "true"
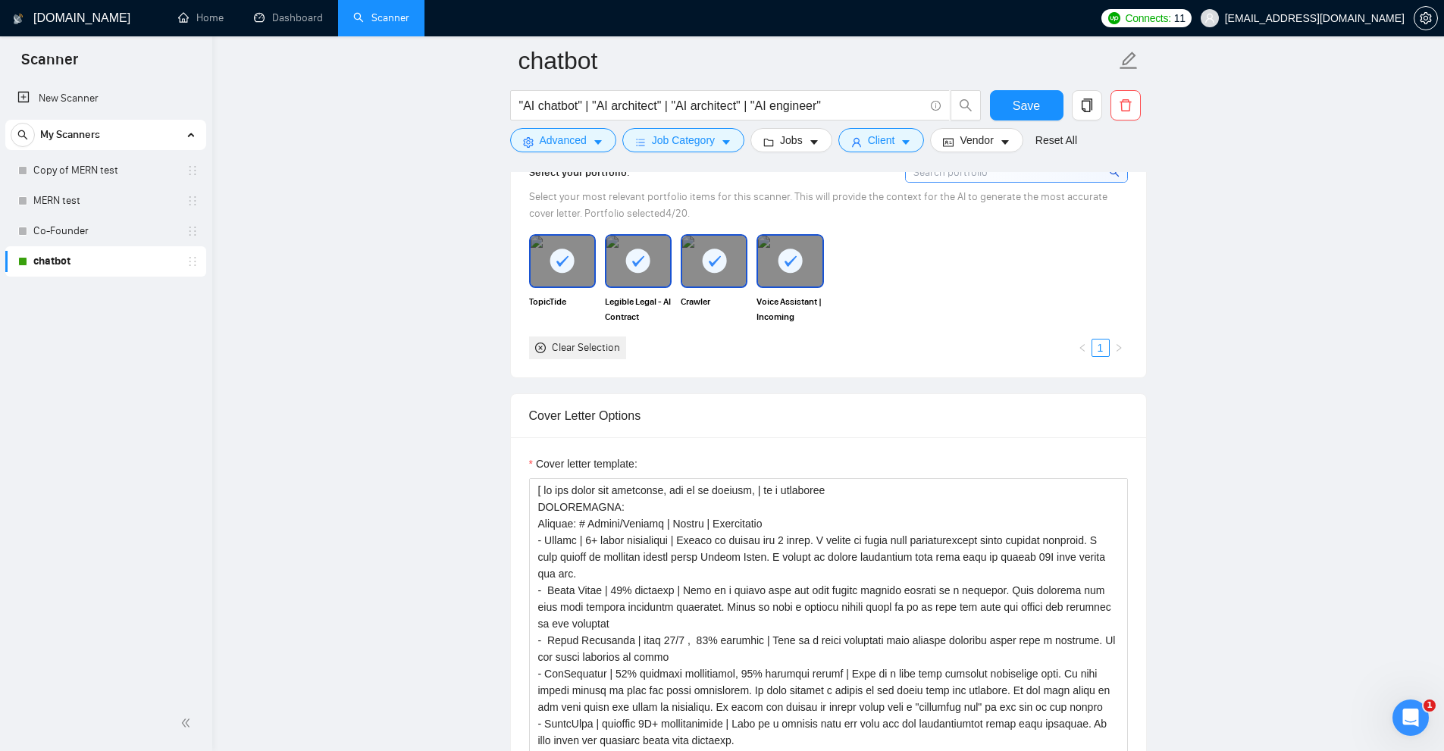
scroll to position [1681, 0]
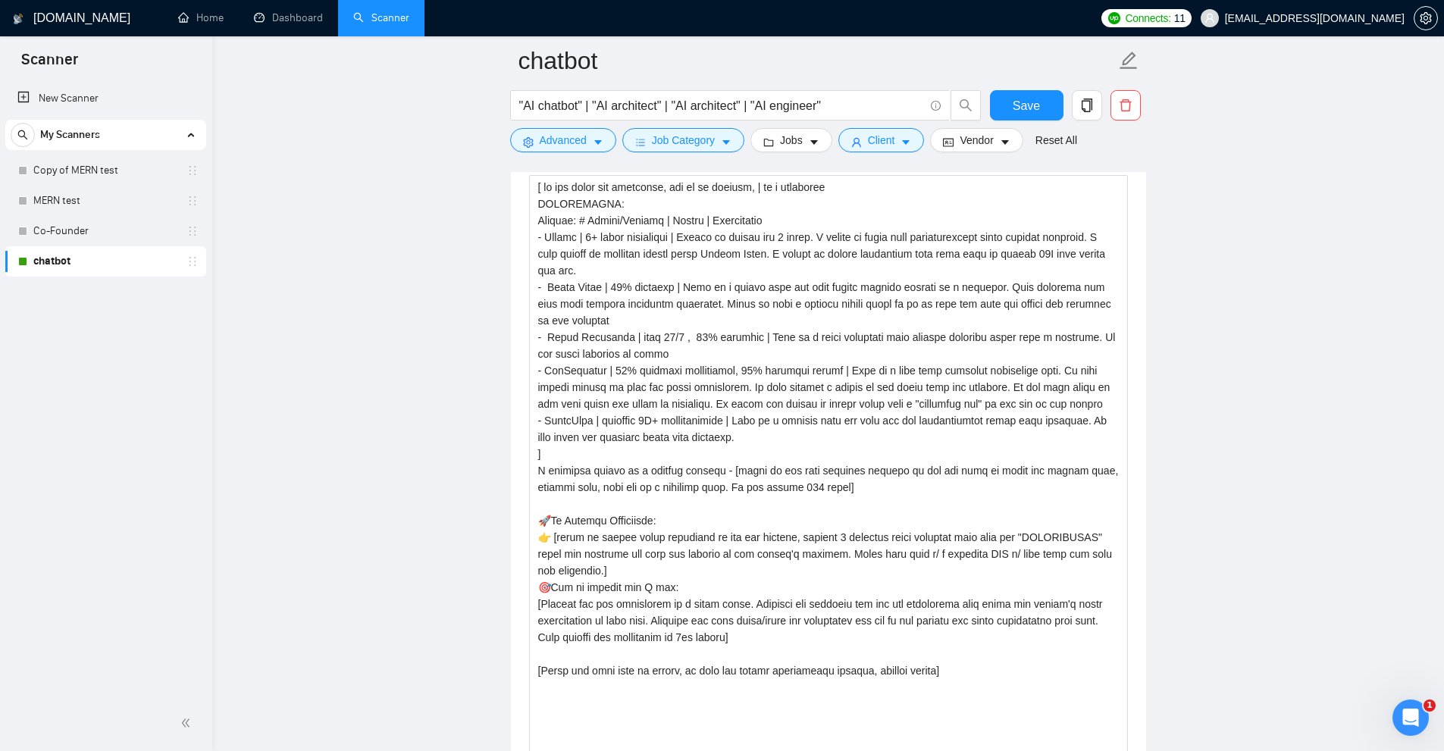
drag, startPoint x: 1123, startPoint y: 505, endPoint x: 1176, endPoint y: 608, distance: 116.3
click at [1192, 749] on main "chatbot "AI chatbot" | "AI architect" | "AI architect" | "AI engineer" Save Adv…" at bounding box center [827, 723] width 1183 height 4688
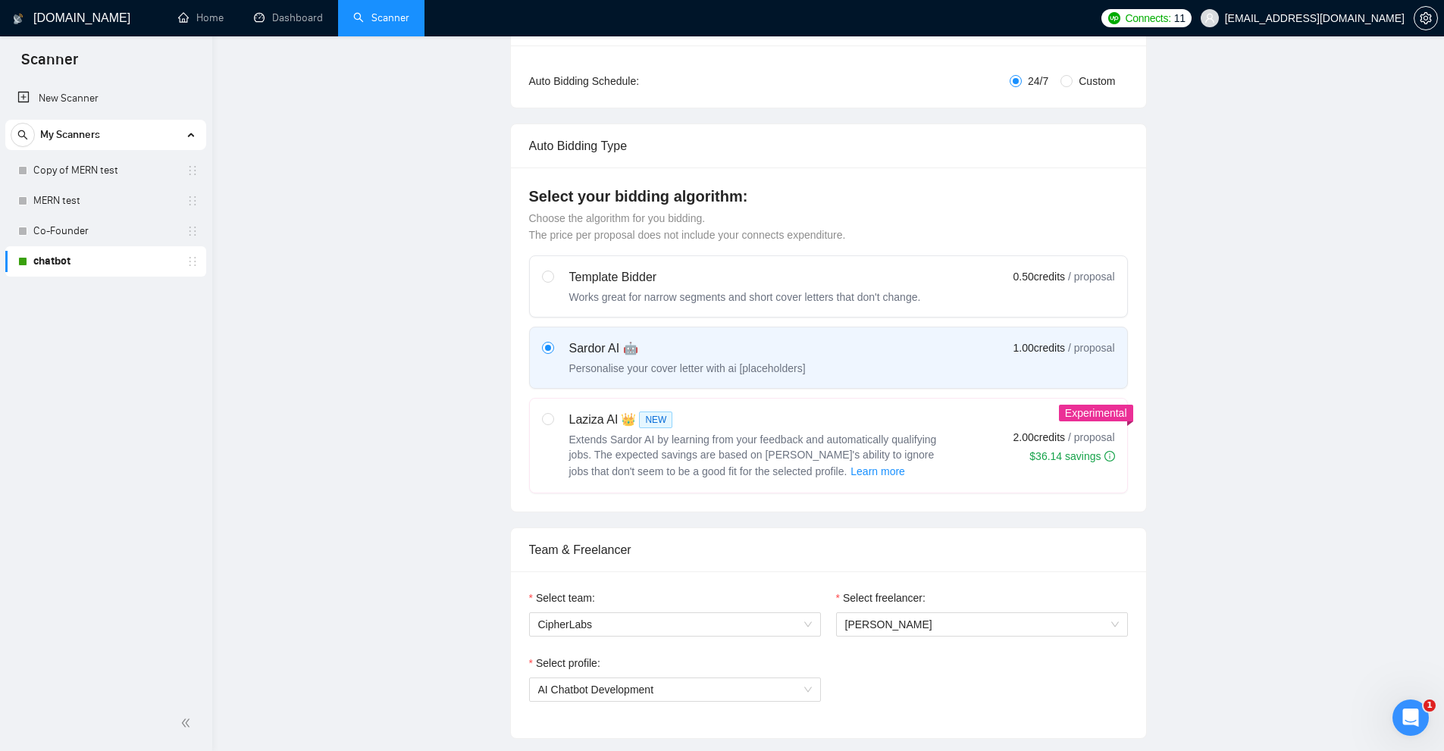
scroll to position [0, 0]
